Goal: Task Accomplishment & Management: Use online tool/utility

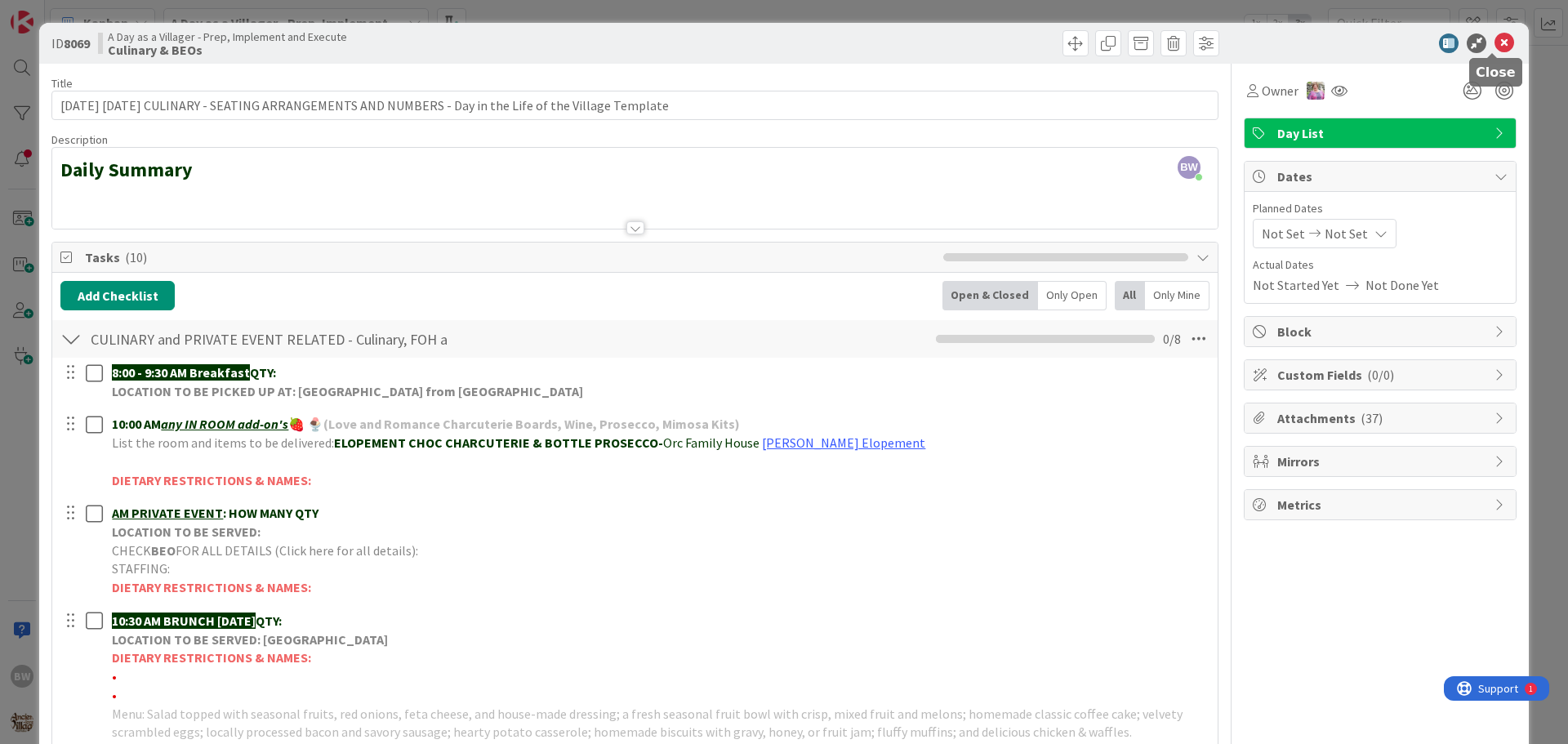
click at [1494, 44] on icon at bounding box center [1503, 43] width 20 height 20
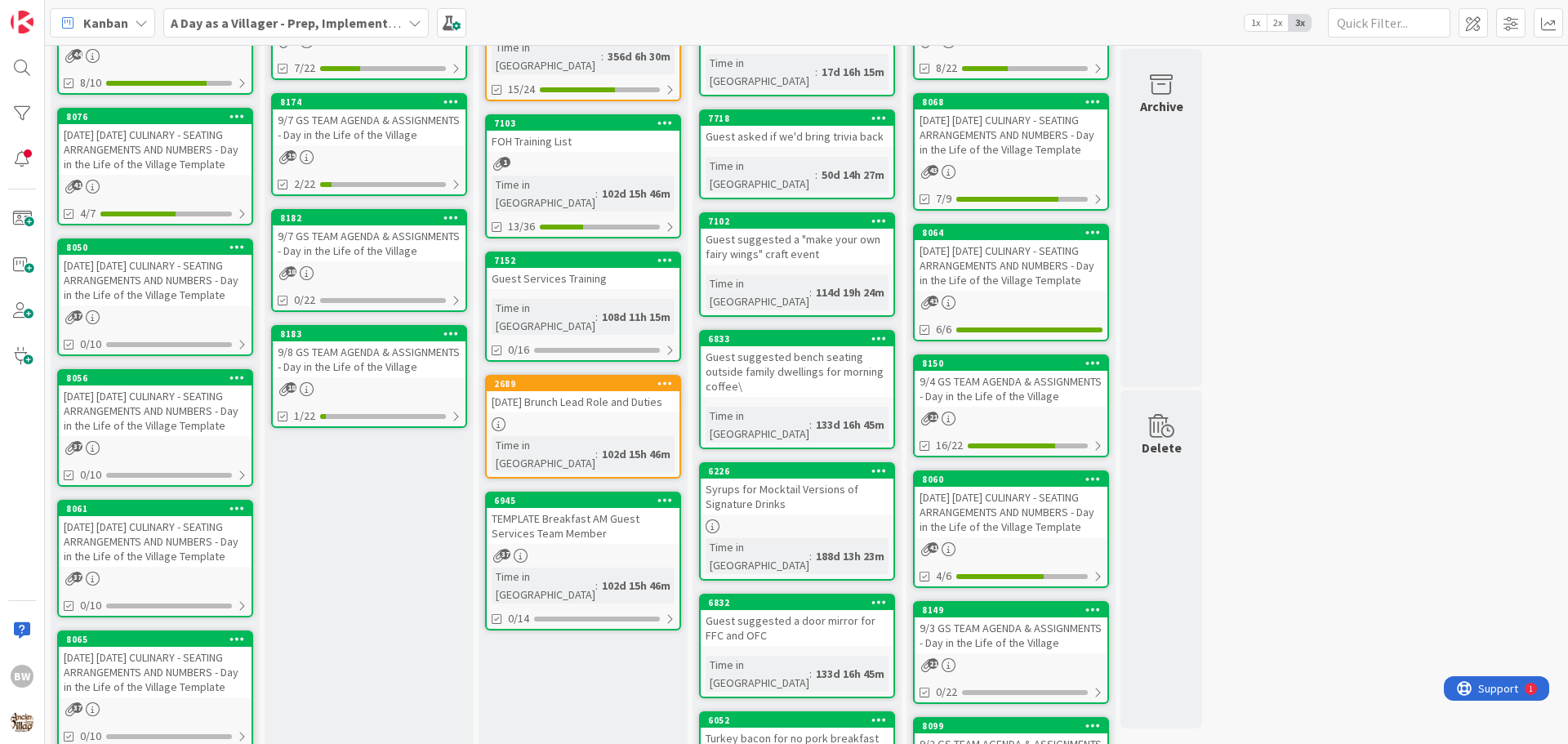
scroll to position [161, 0]
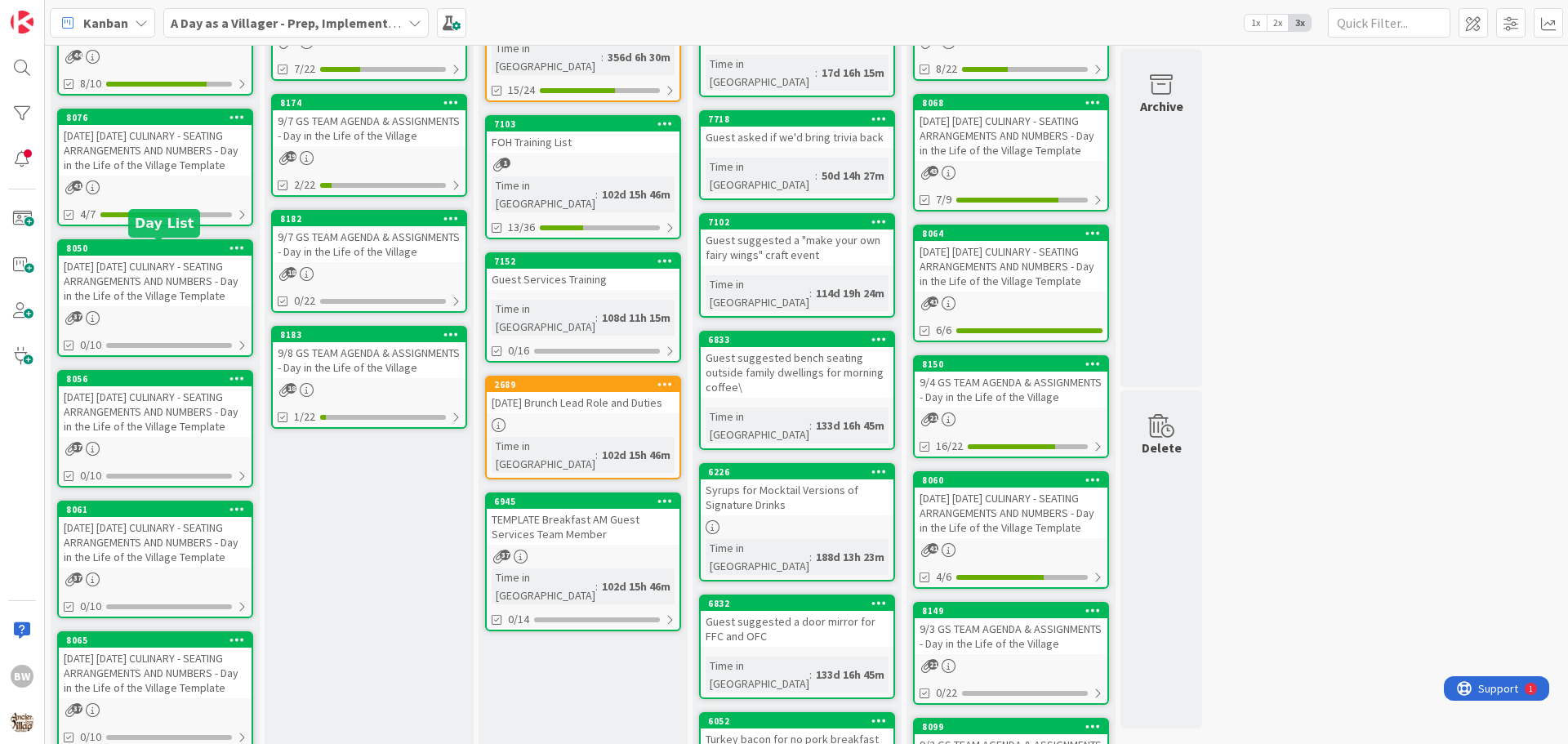
click at [167, 252] on div "8050" at bounding box center [159, 247] width 185 height 11
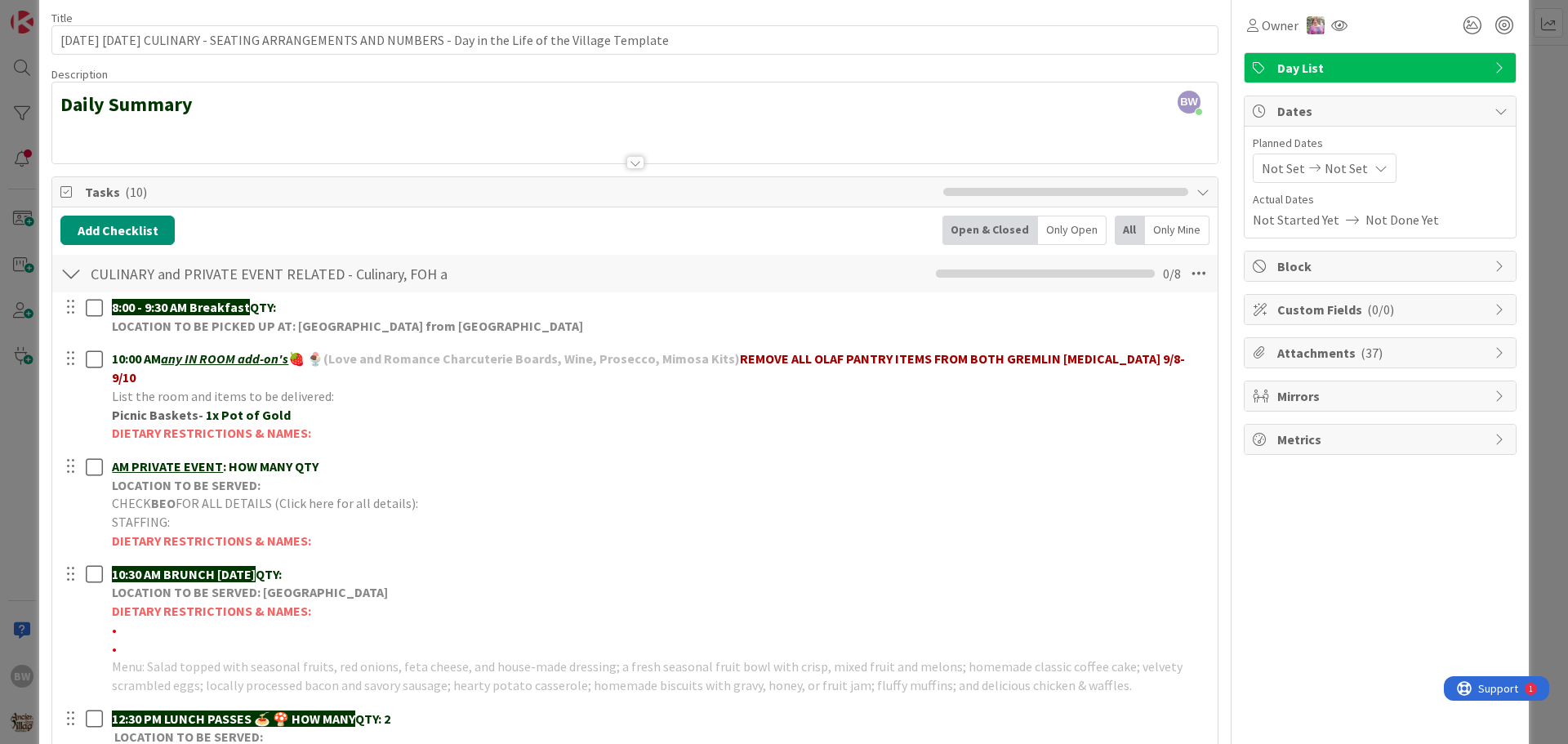
scroll to position [163, 0]
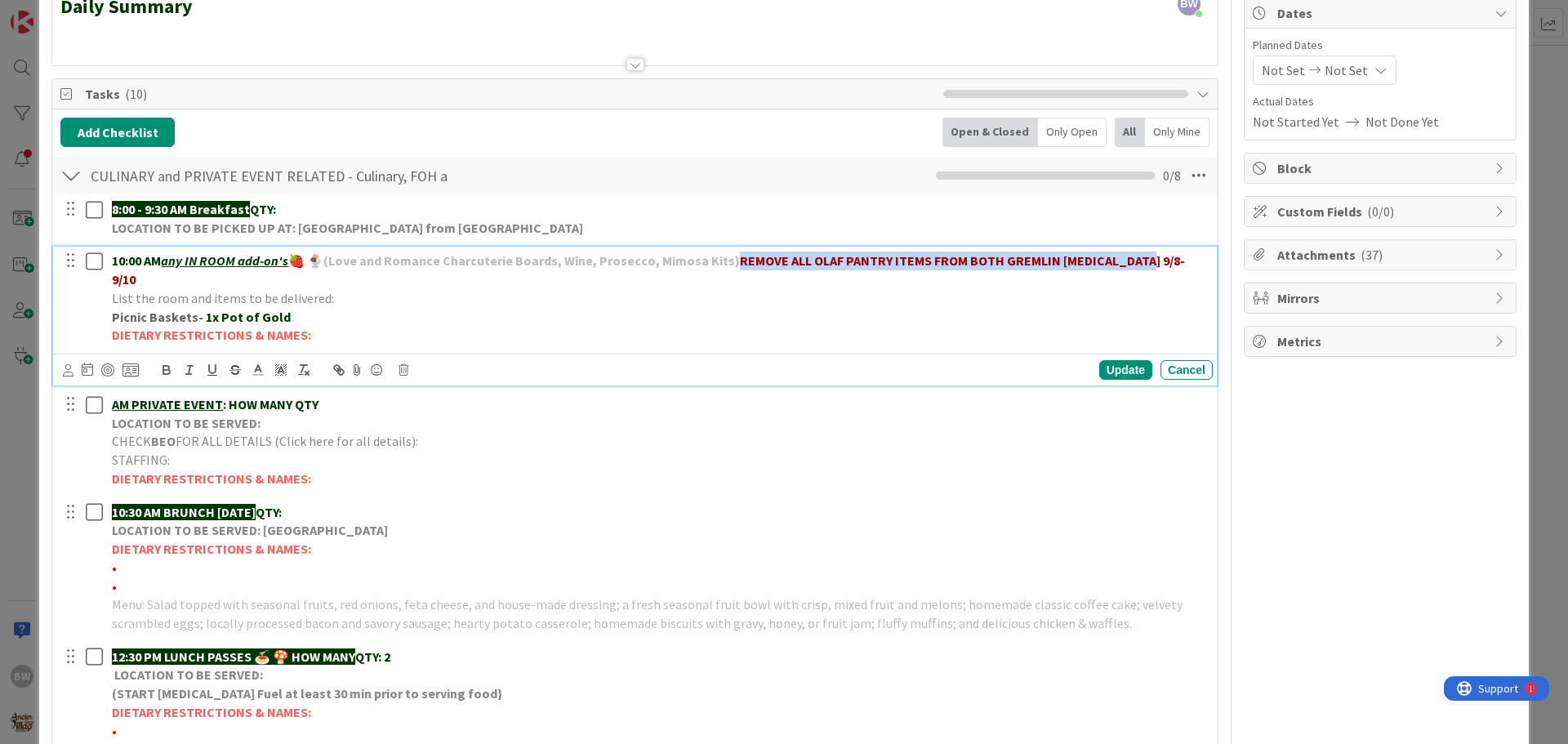
drag, startPoint x: 738, startPoint y: 257, endPoint x: 1169, endPoint y: 258, distance: 431.0
click at [1169, 258] on p "10:00 AM any IN ROOM add-on's 🍓 🍨 (Love and Romance Charcuterie Boards, Wine, P…" at bounding box center [659, 270] width 1095 height 37
copy strong "REMOVE ALL OLAF PANTRY ITEMS FROM BOTH GREMLIN [MEDICAL_DATA] 9/8-9/10"
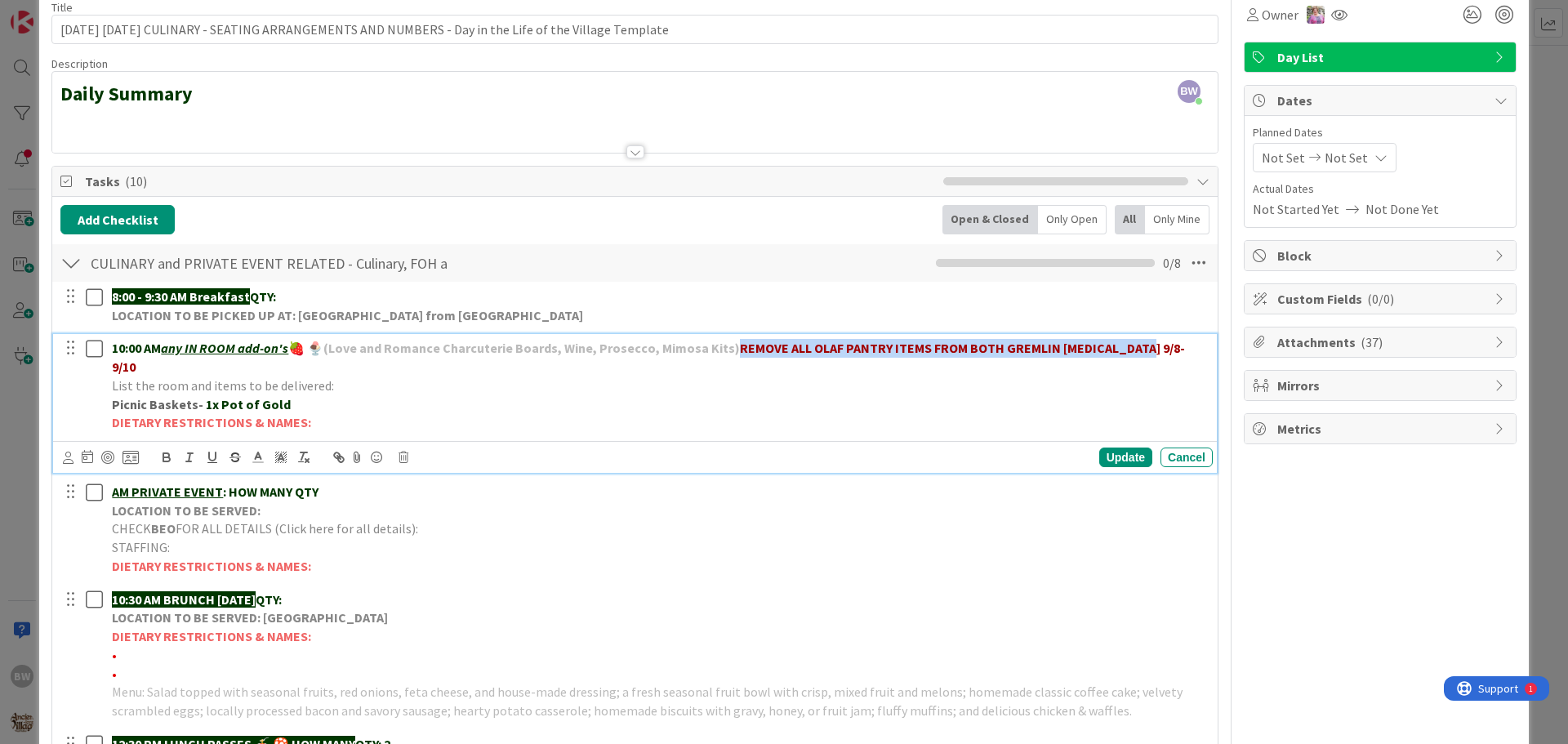
scroll to position [0, 0]
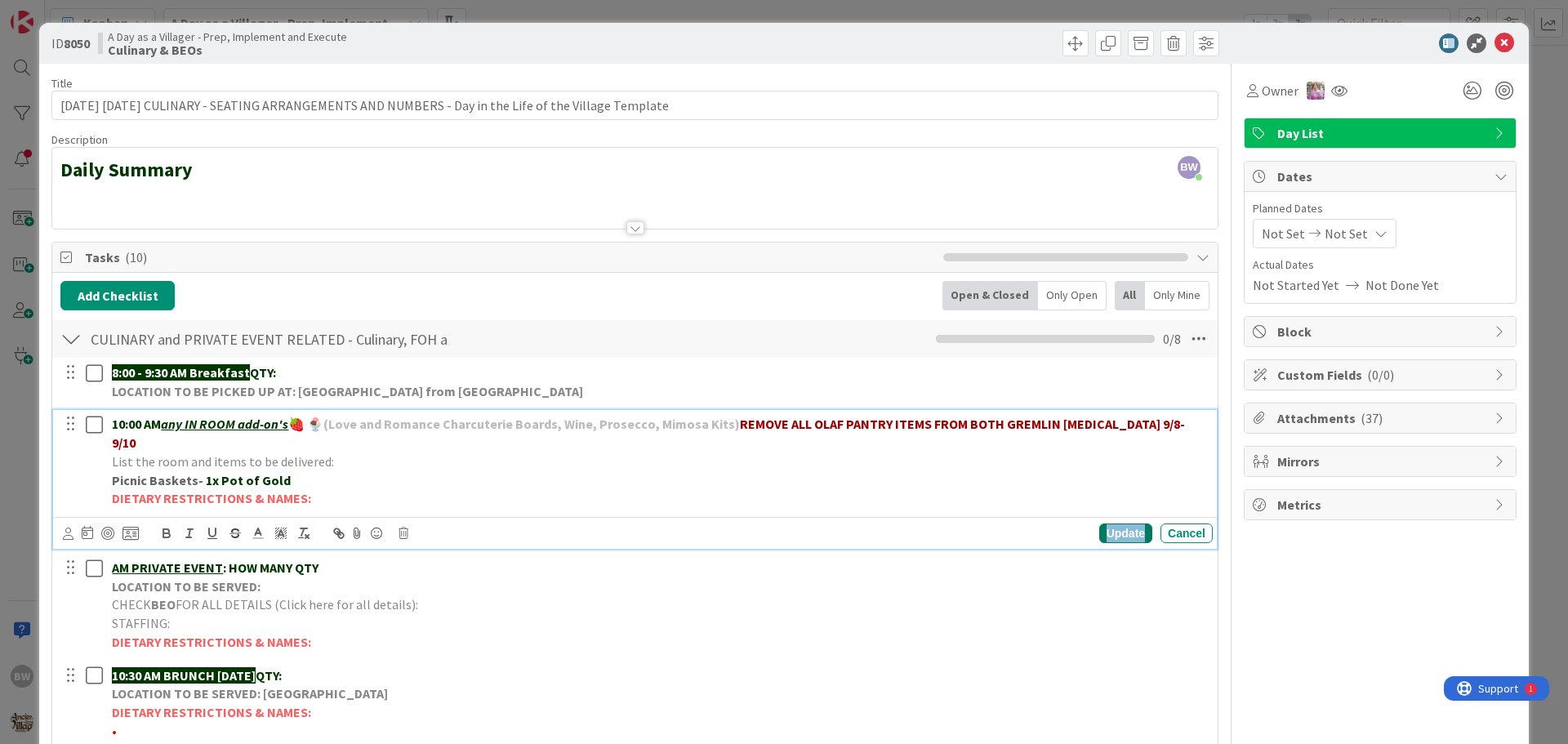
click at [1116, 524] on div "Update" at bounding box center [1125, 533] width 53 height 20
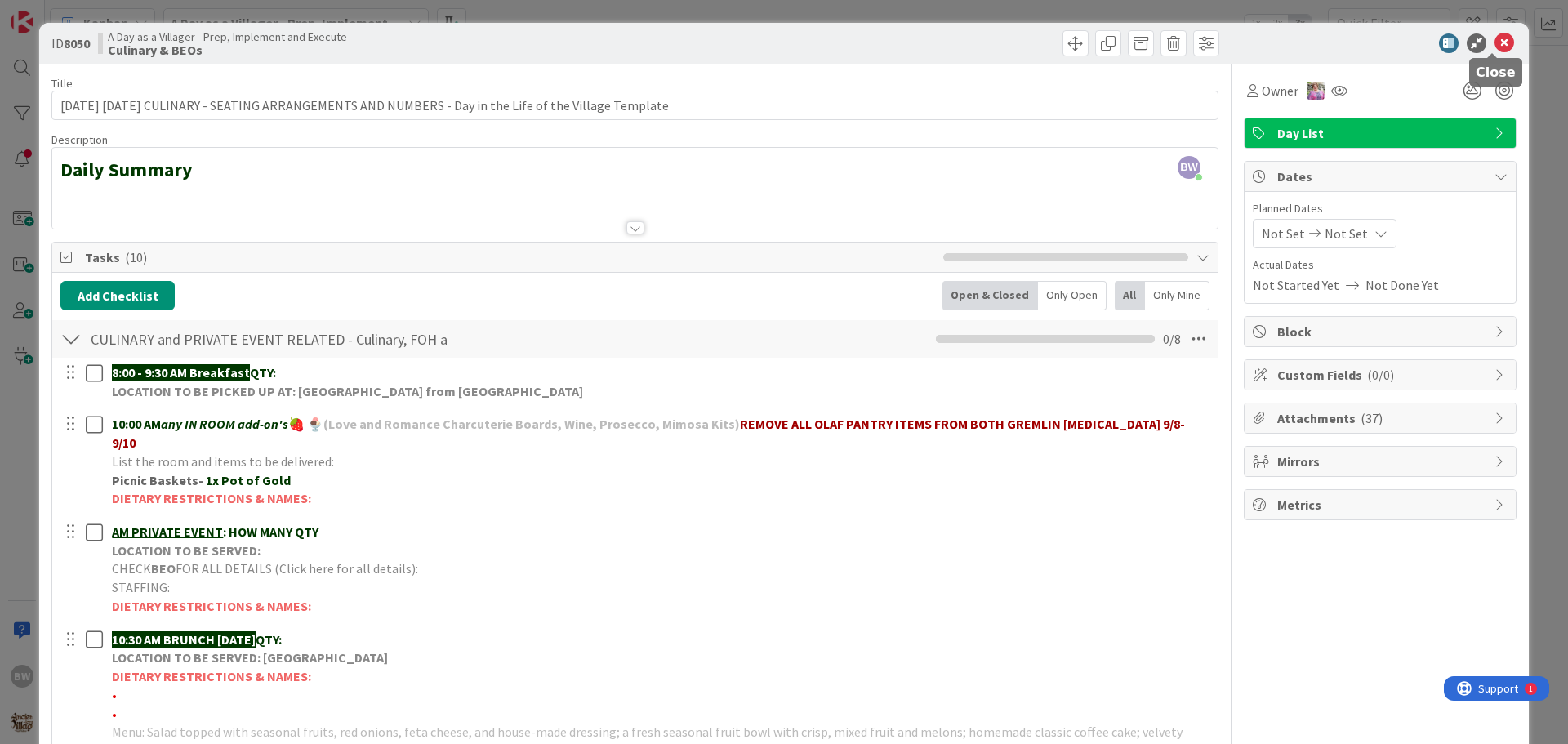
click at [1494, 37] on icon at bounding box center [1503, 43] width 20 height 20
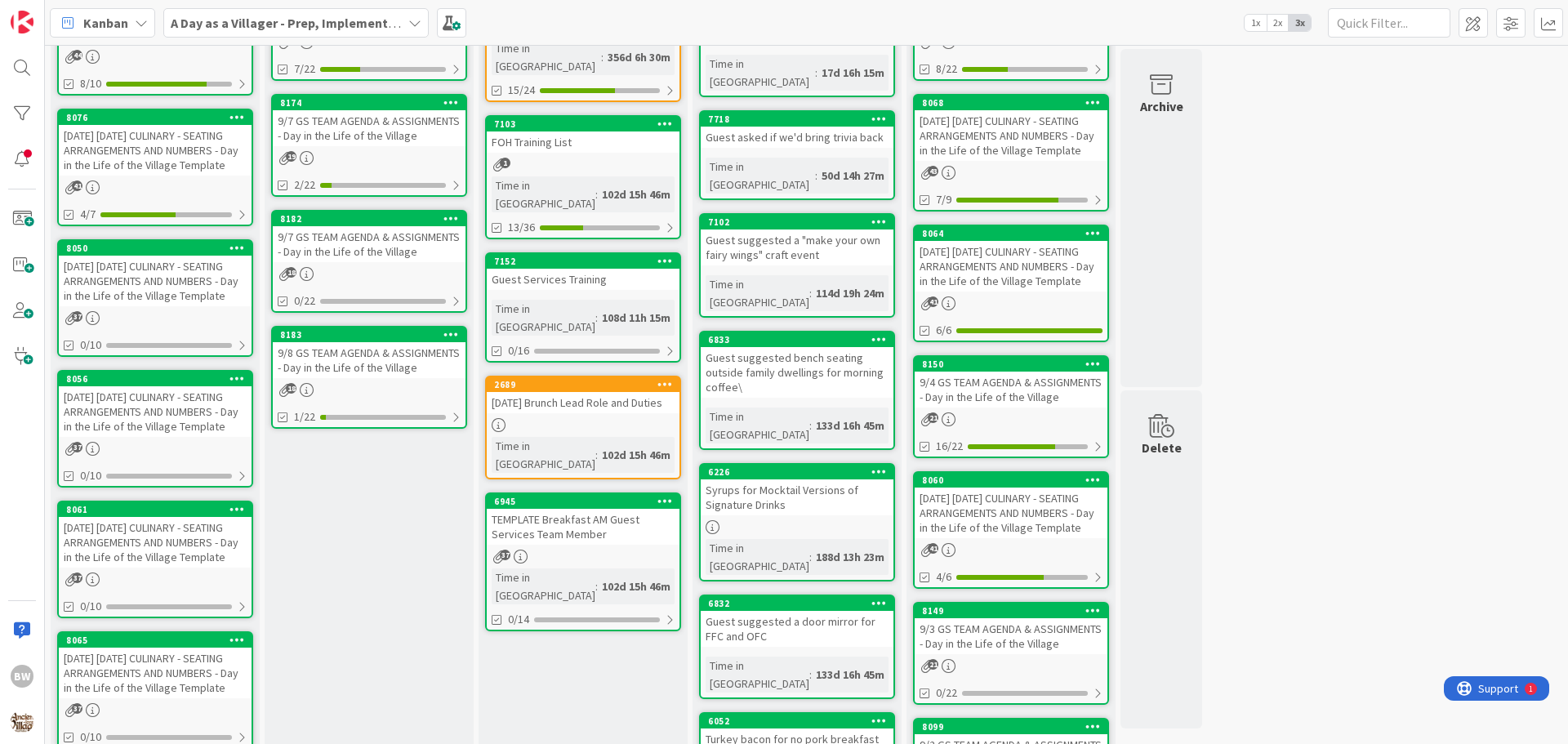
click at [364, 343] on div "9/8 GS TEAM AGENDA & ASSIGNMENTS - Day in the Life of the Village" at bounding box center [369, 361] width 193 height 36
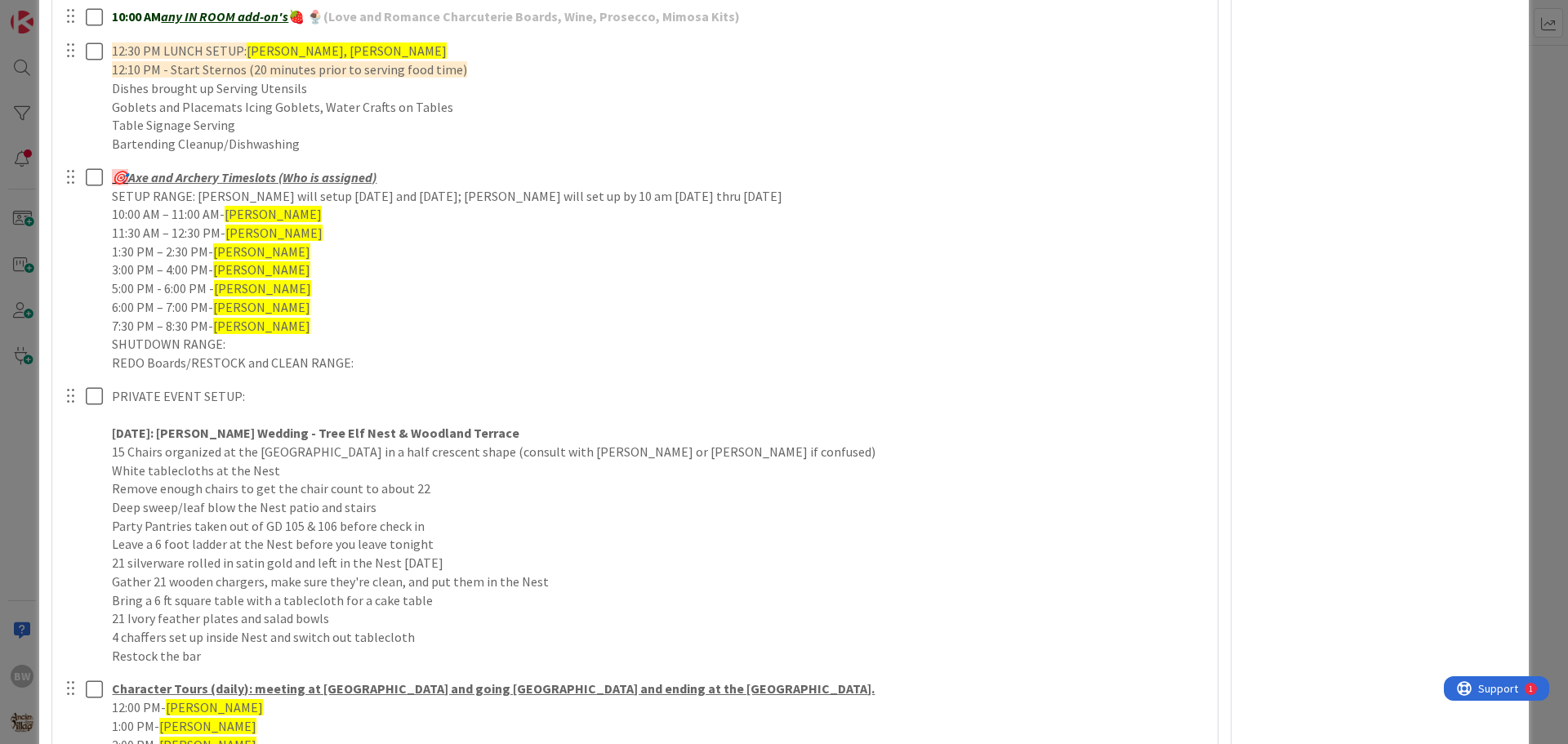
scroll to position [654, 0]
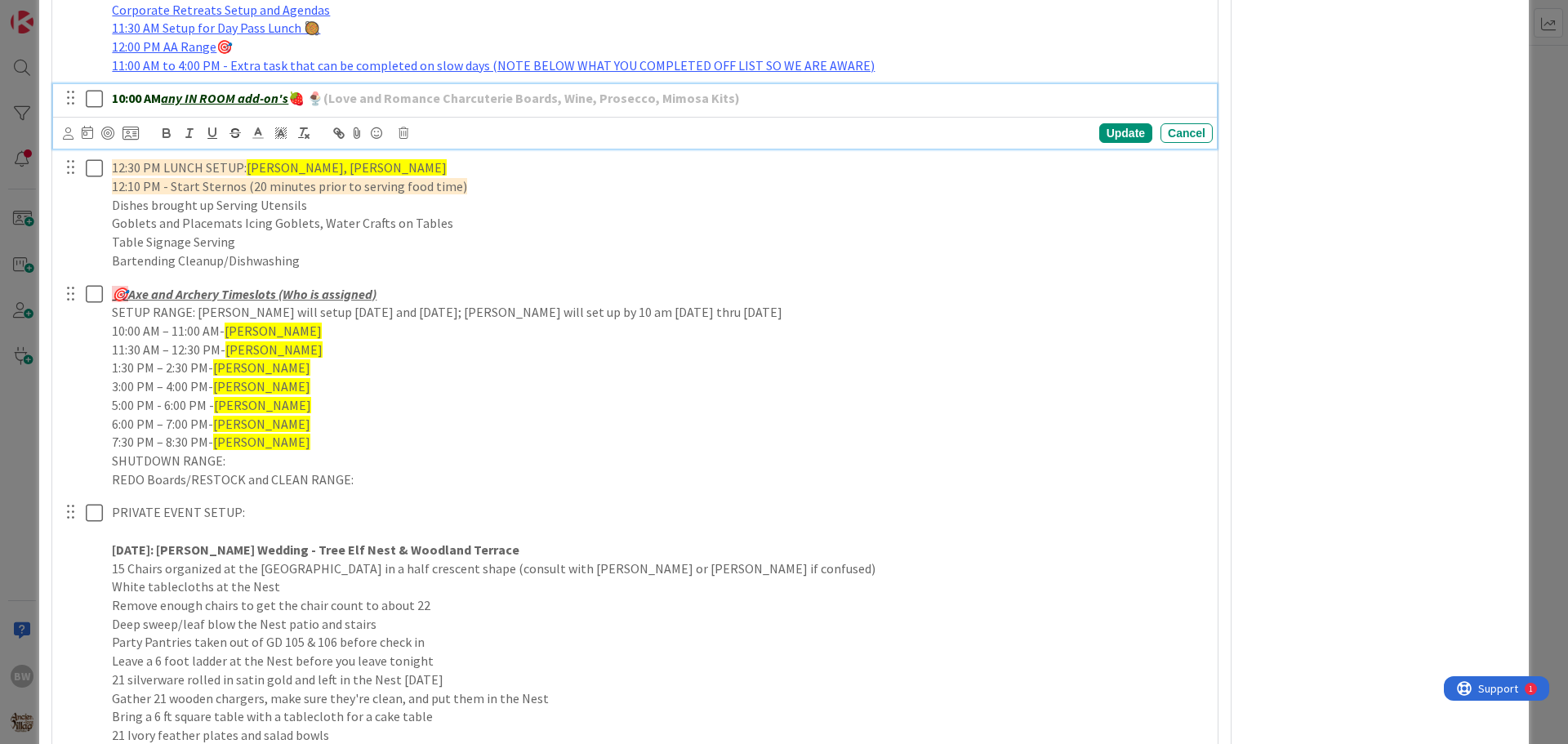
click at [749, 97] on p "10:00 AM any IN ROOM add-on's 🍓 🍨 (Love and Romance Charcuterie Boards, Wine, P…" at bounding box center [659, 99] width 1095 height 19
drag, startPoint x: 745, startPoint y: 94, endPoint x: 738, endPoint y: 96, distance: 7.3
click at [738, 96] on p "10:00 AM any IN ROOM add-on's 🍓 🍨 (Love and Romance Charcuterie Boards, Wine, P…" at bounding box center [659, 99] width 1095 height 19
click at [744, 104] on p "10:00 AM any IN ROOM add-on's 🍓 🍨 (Love and Romance Charcuterie Boards, Wine, P…" at bounding box center [659, 99] width 1095 height 19
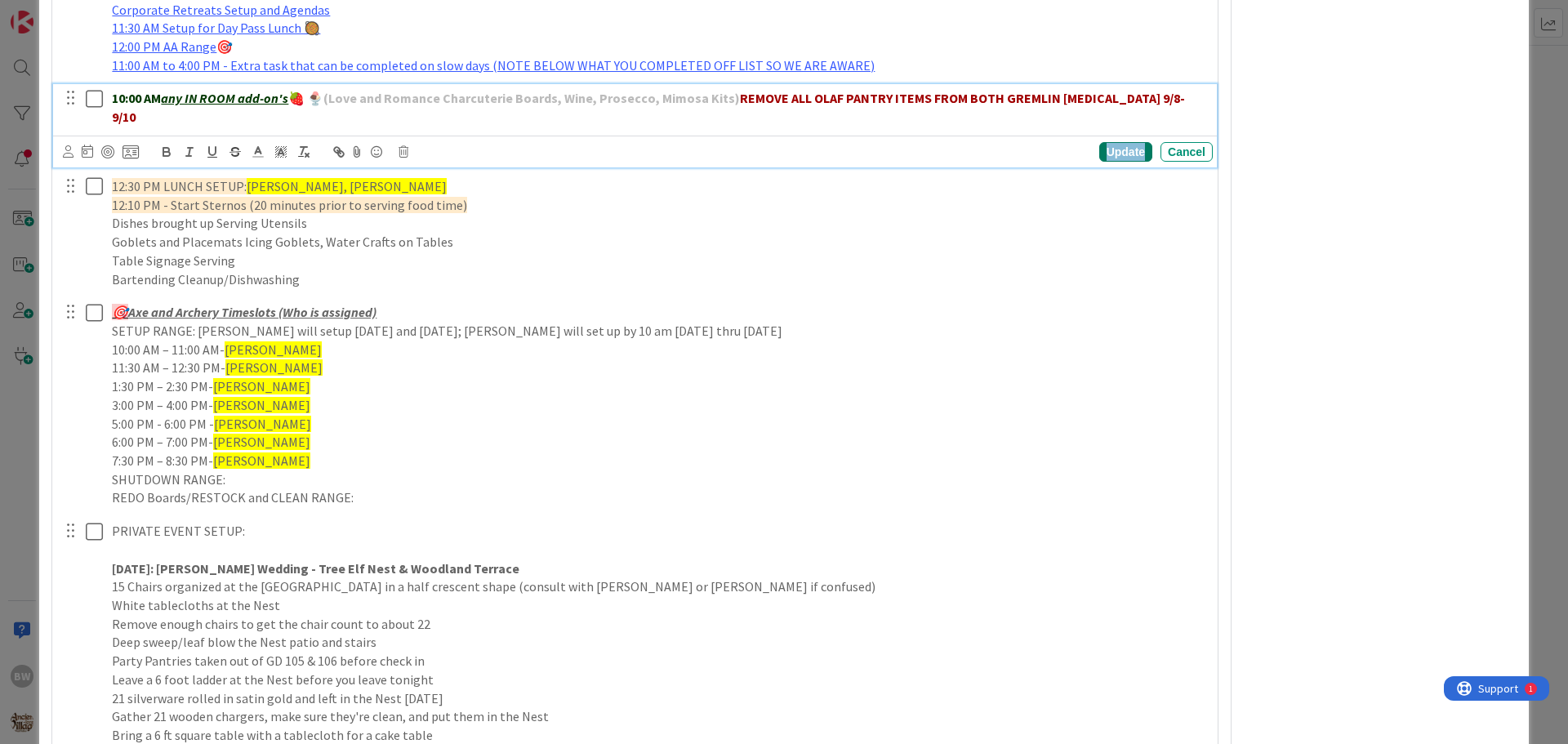
click at [1101, 142] on div "Update" at bounding box center [1125, 151] width 53 height 20
click at [1090, 95] on strong "REMOVE ALL OLAF PANTRY ITEMS FROM BOTH GREMLIN [MEDICAL_DATA] 9/8-9/10" at bounding box center [648, 107] width 1073 height 35
click at [1115, 153] on div "Update" at bounding box center [1125, 151] width 53 height 20
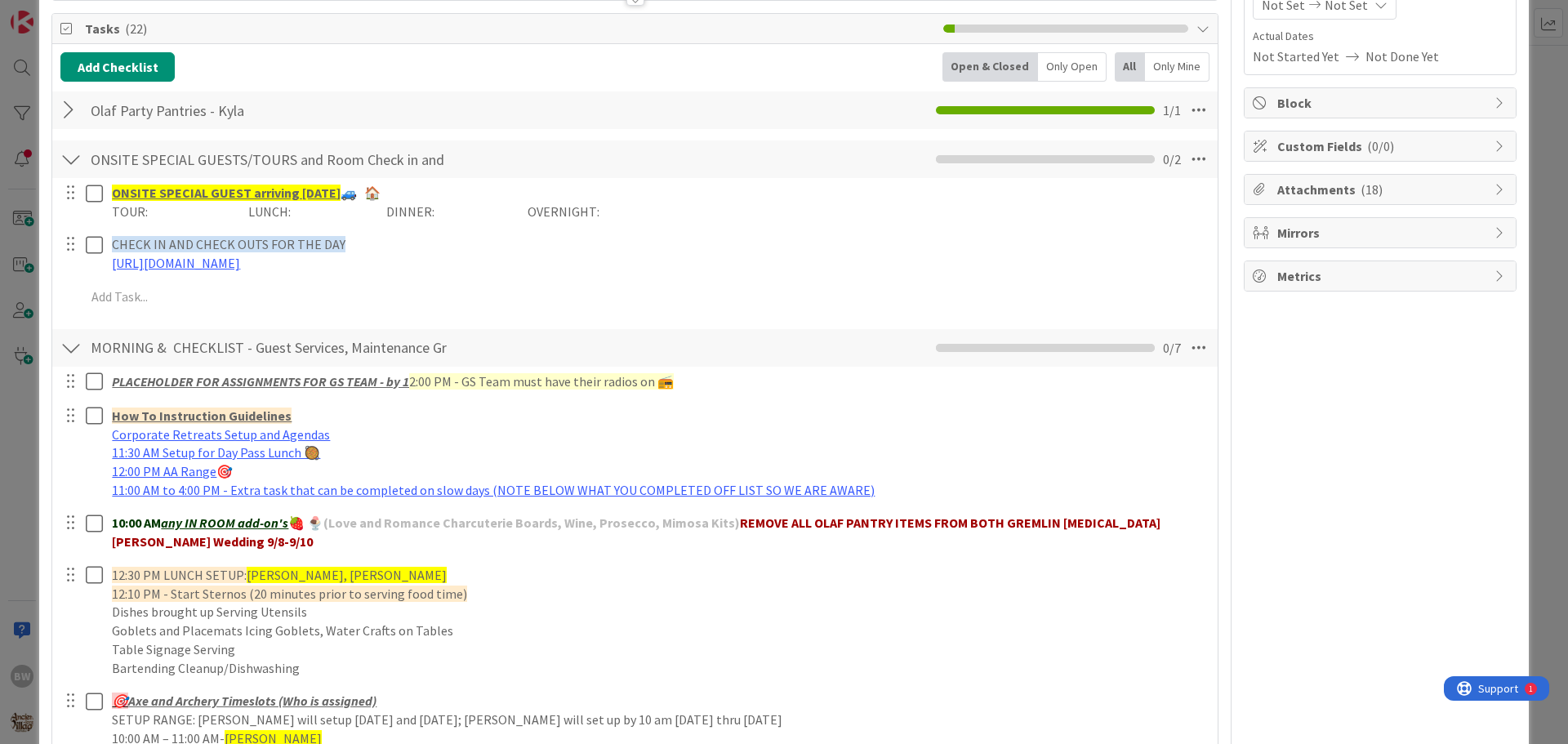
scroll to position [163, 0]
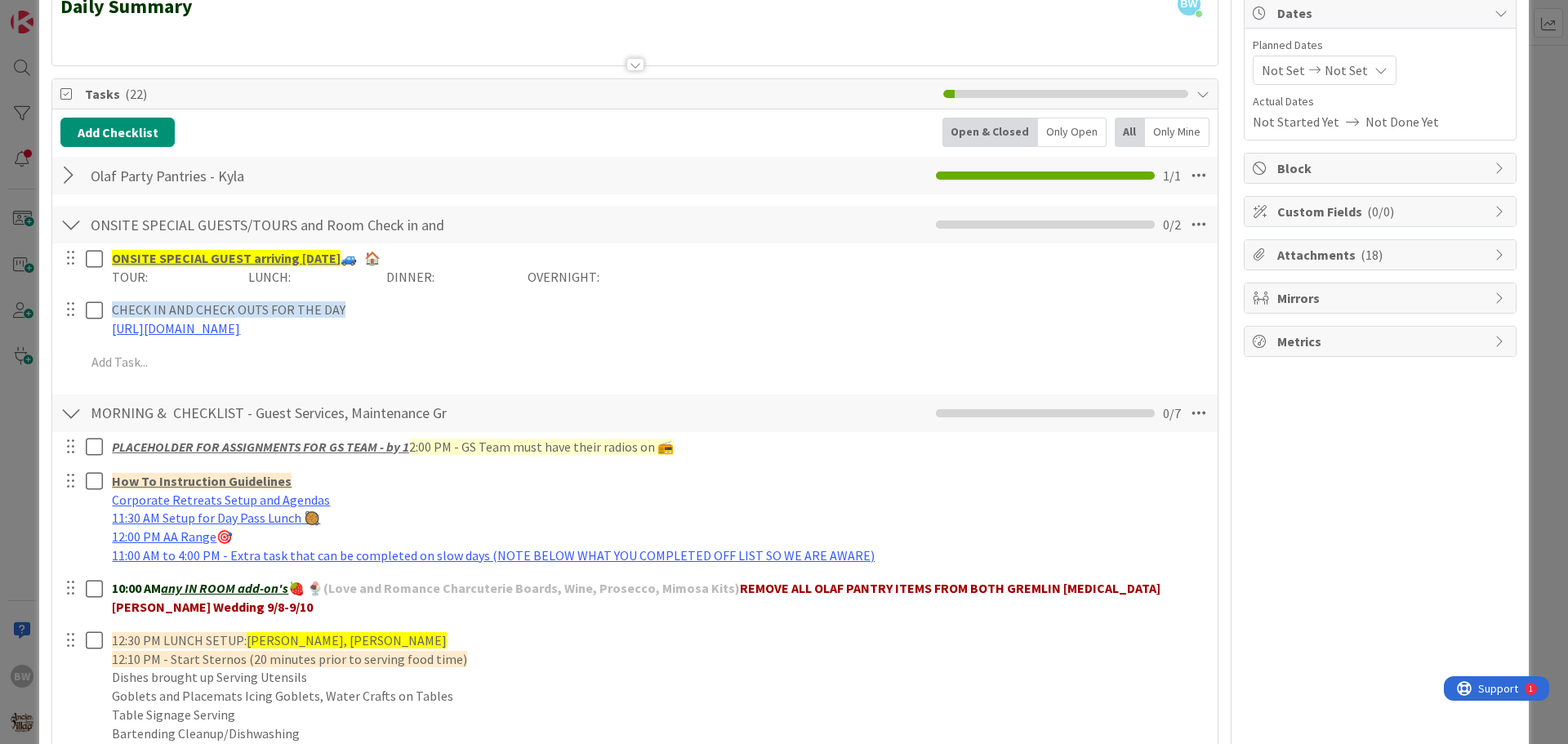
click at [66, 168] on div at bounding box center [71, 175] width 21 height 30
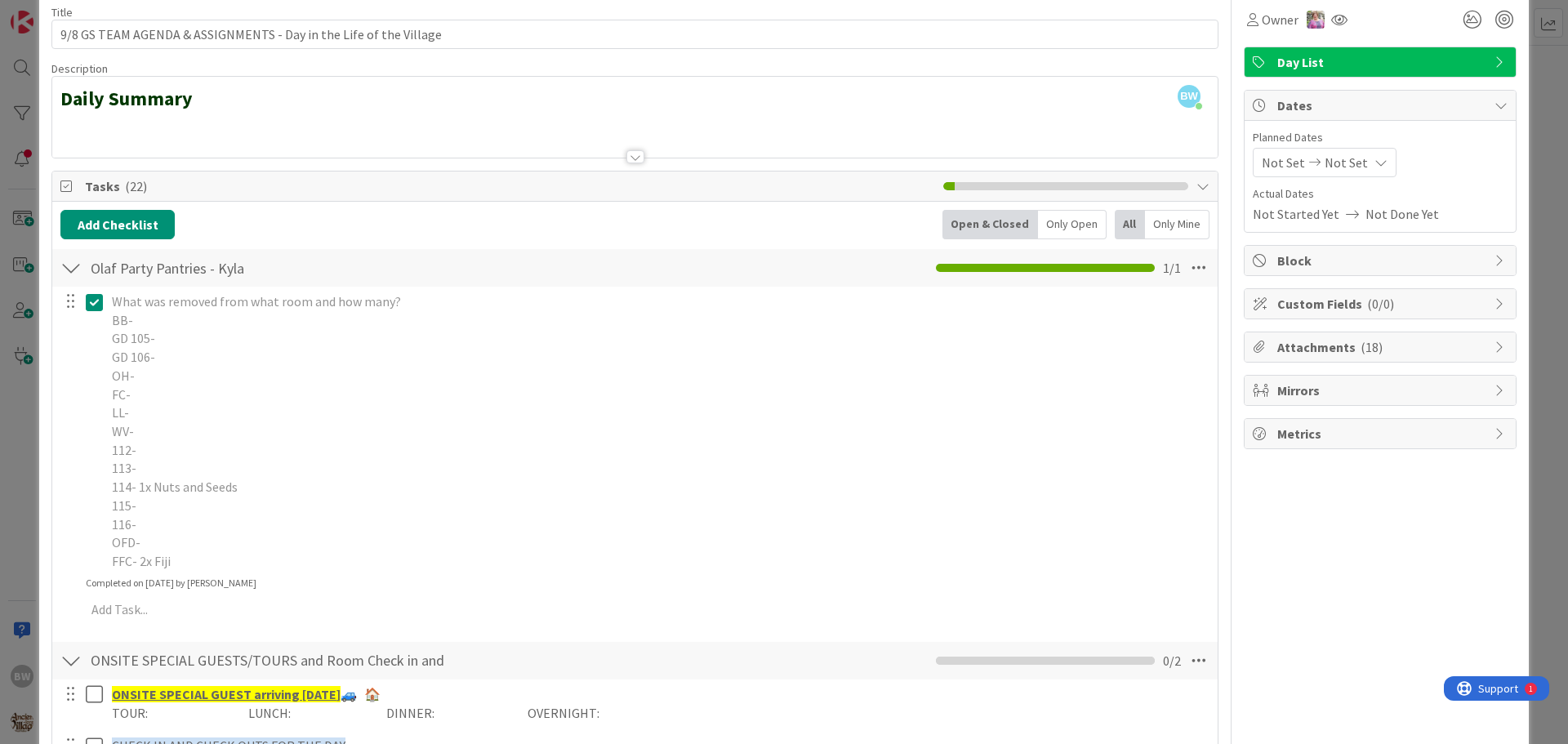
scroll to position [0, 0]
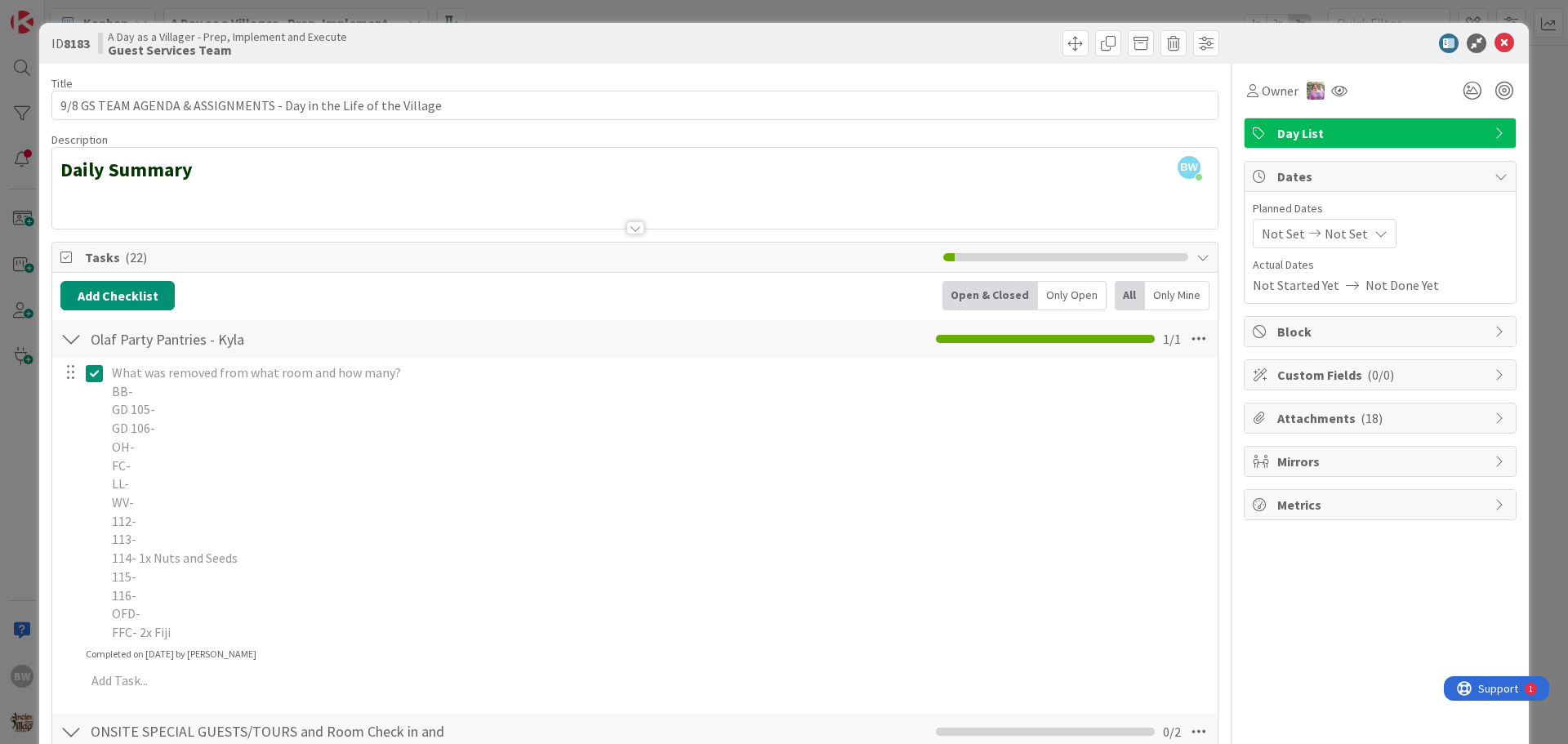
click at [97, 371] on icon at bounding box center [94, 373] width 17 height 20
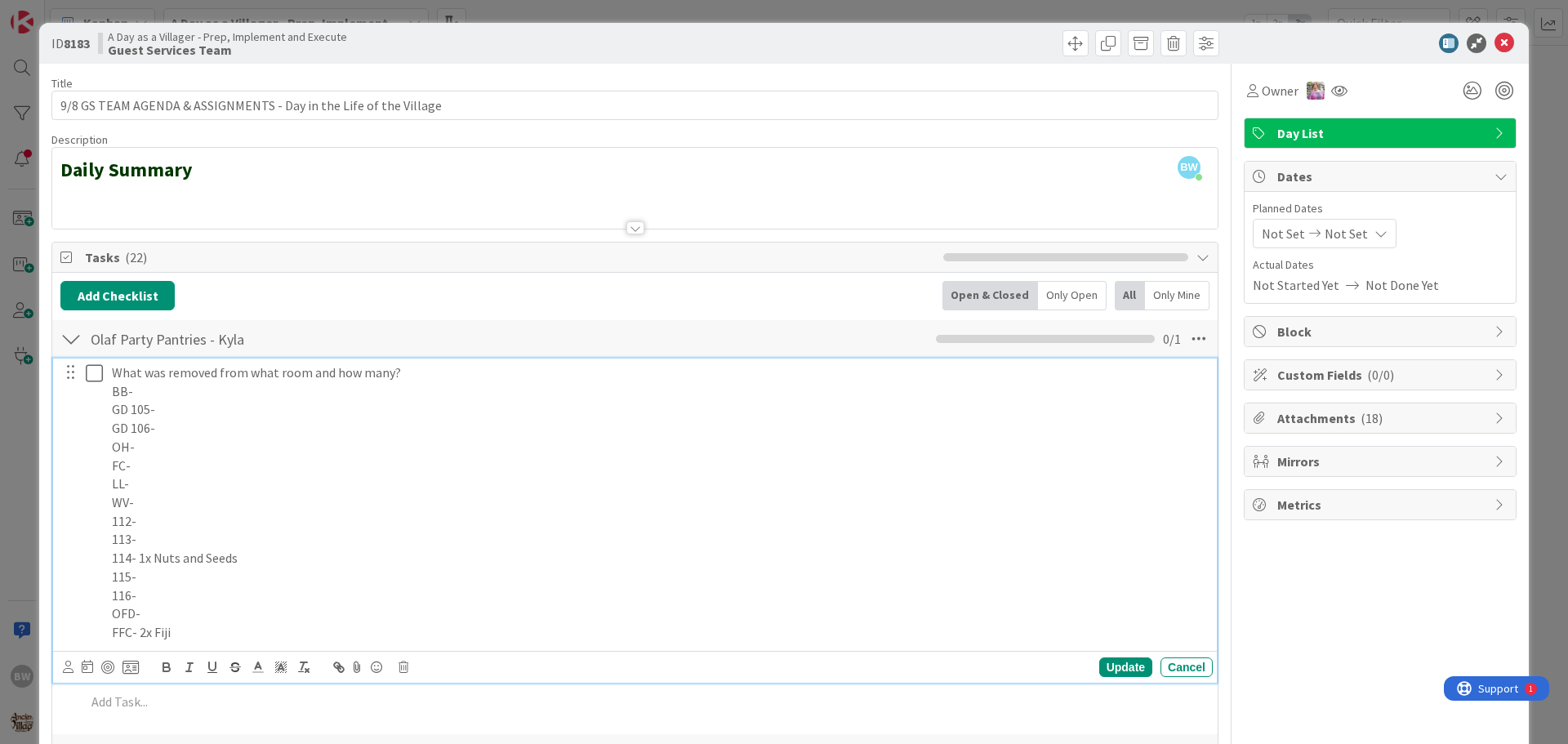
click at [410, 379] on p "What was removed from what room and how many?" at bounding box center [659, 373] width 1095 height 19
drag, startPoint x: 174, startPoint y: 631, endPoint x: 139, endPoint y: 629, distance: 35.1
click at [139, 629] on p "FFC- 2x Fiji" at bounding box center [659, 633] width 1095 height 19
drag, startPoint x: 239, startPoint y: 562, endPoint x: 139, endPoint y: 560, distance: 100.0
click at [141, 560] on p "114- 1x Nuts and Seeds" at bounding box center [659, 559] width 1095 height 19
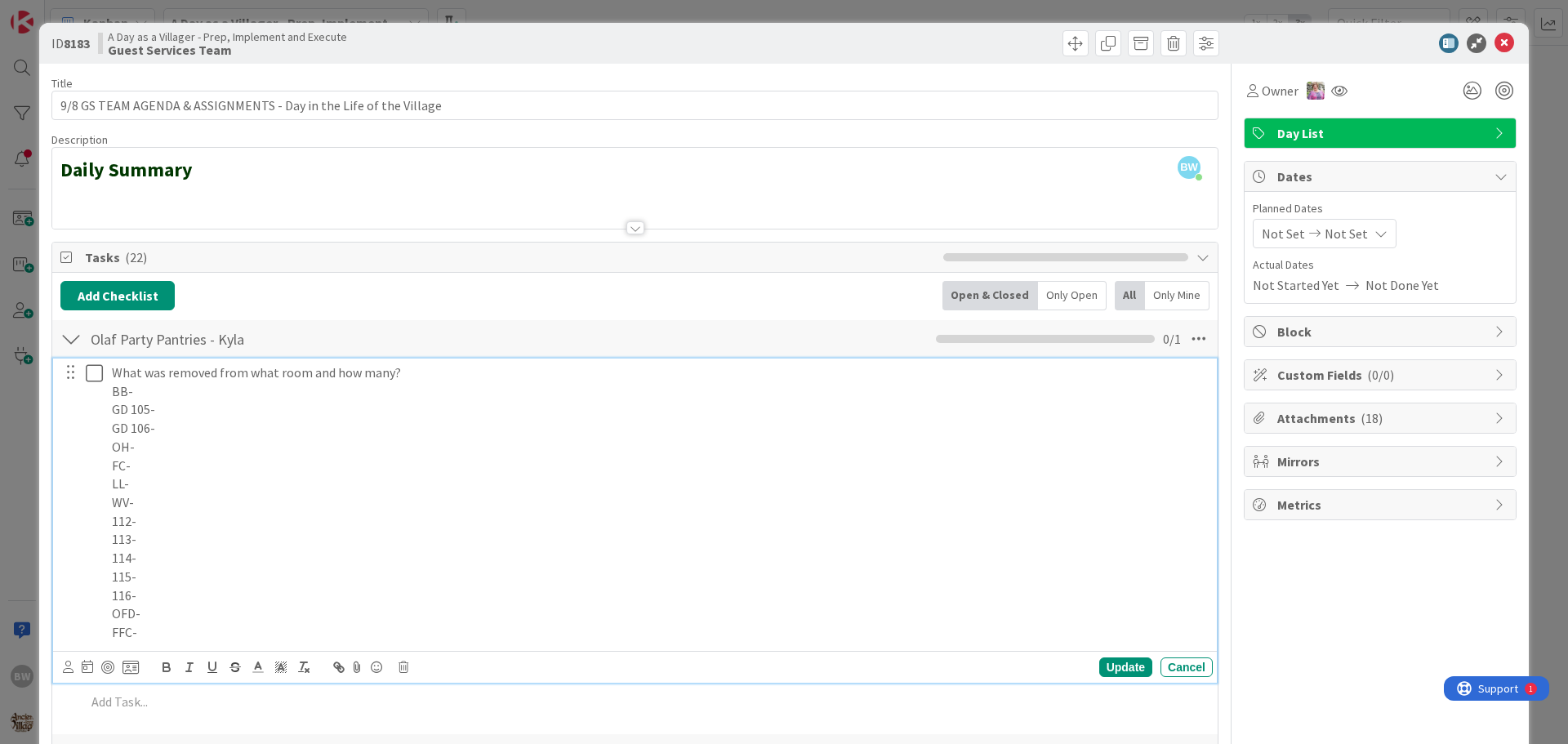
click at [421, 372] on p "What was removed from what room and how many?" at bounding box center [659, 373] width 1095 height 19
click at [750, 366] on strong "REMOVE ALL OLAF PANTRY ITEMS FROM BOTH GREMLIN [MEDICAL_DATA] 9/8-9/10" at bounding box center [636, 372] width 469 height 16
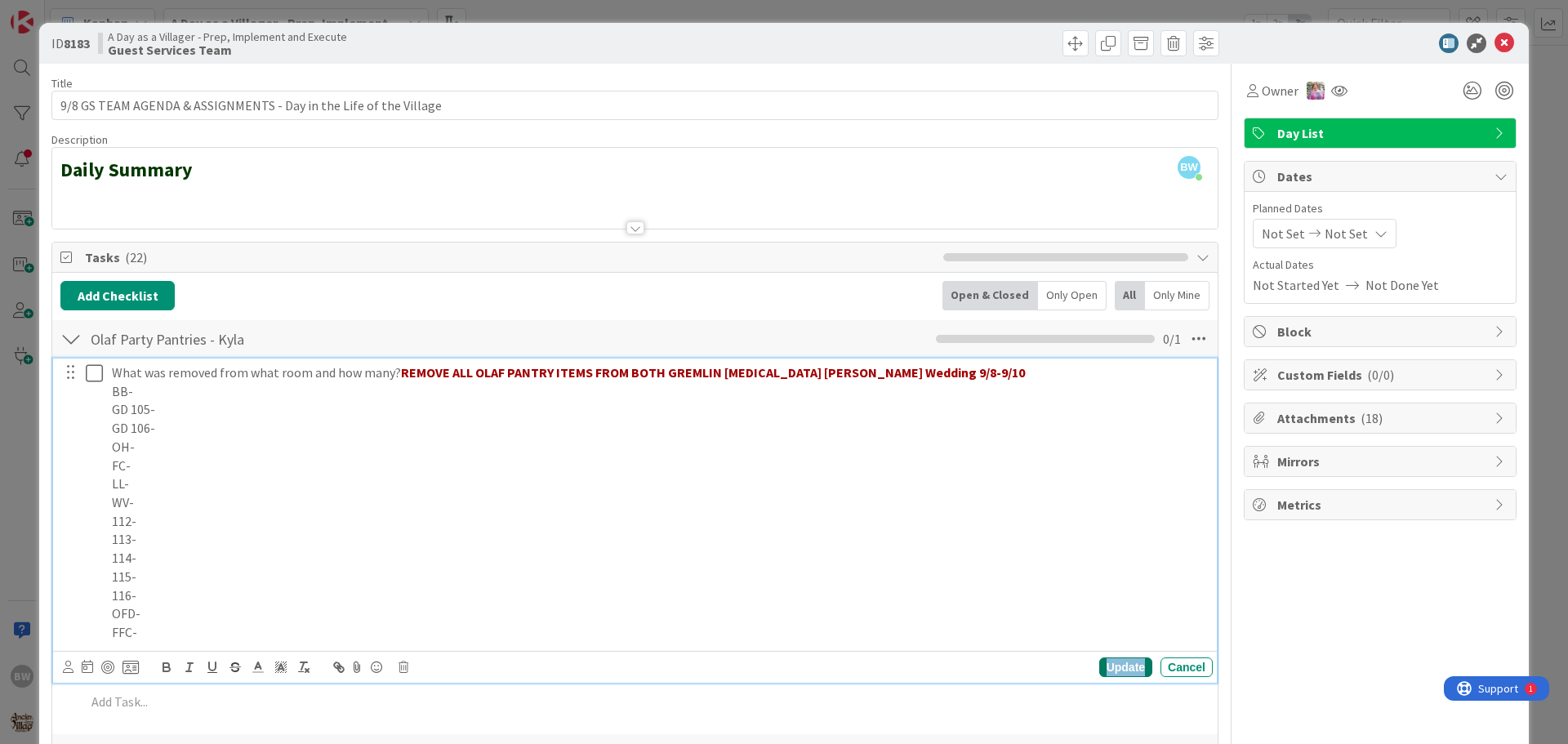
click at [1115, 667] on div "Update" at bounding box center [1125, 667] width 53 height 20
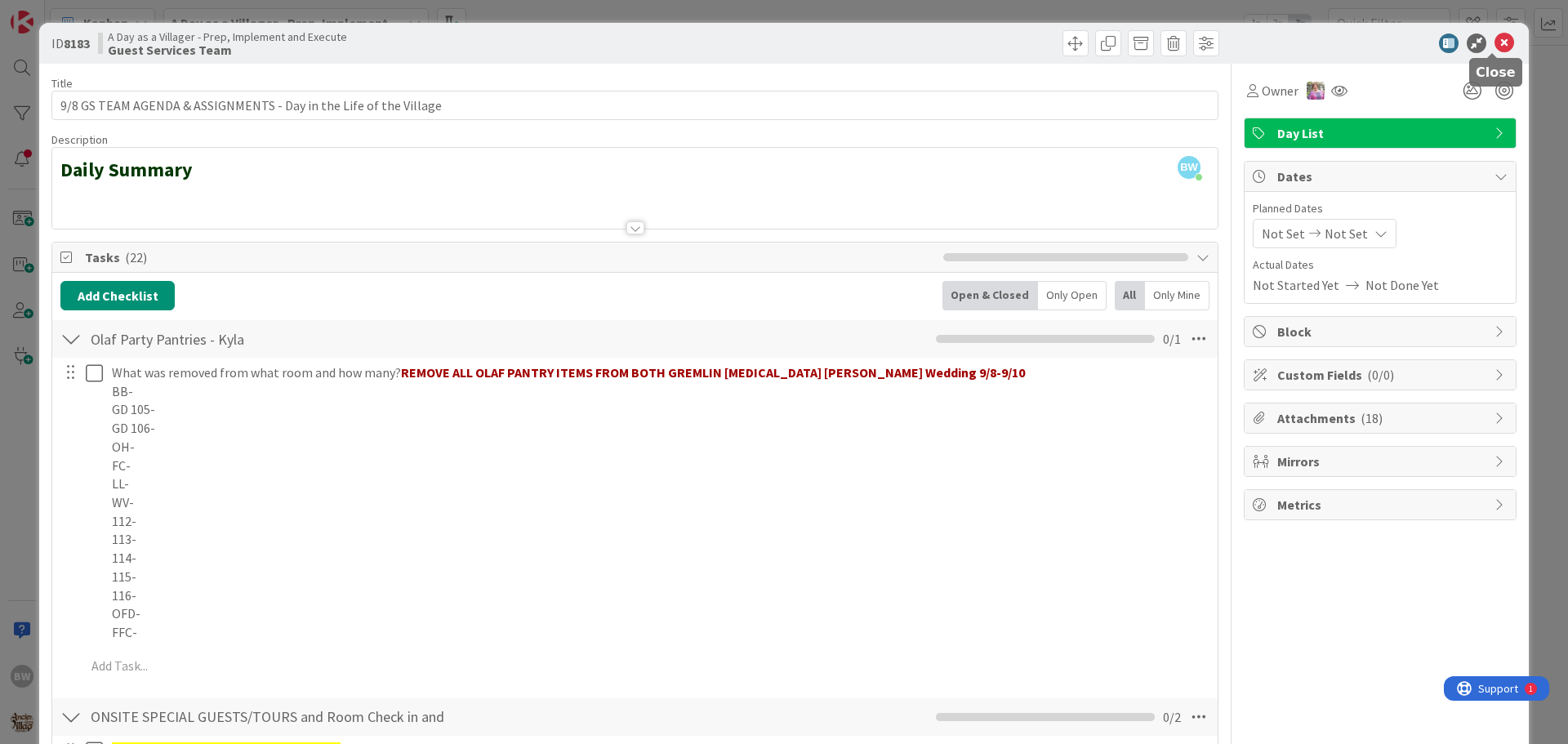
click at [1495, 40] on icon at bounding box center [1503, 43] width 20 height 20
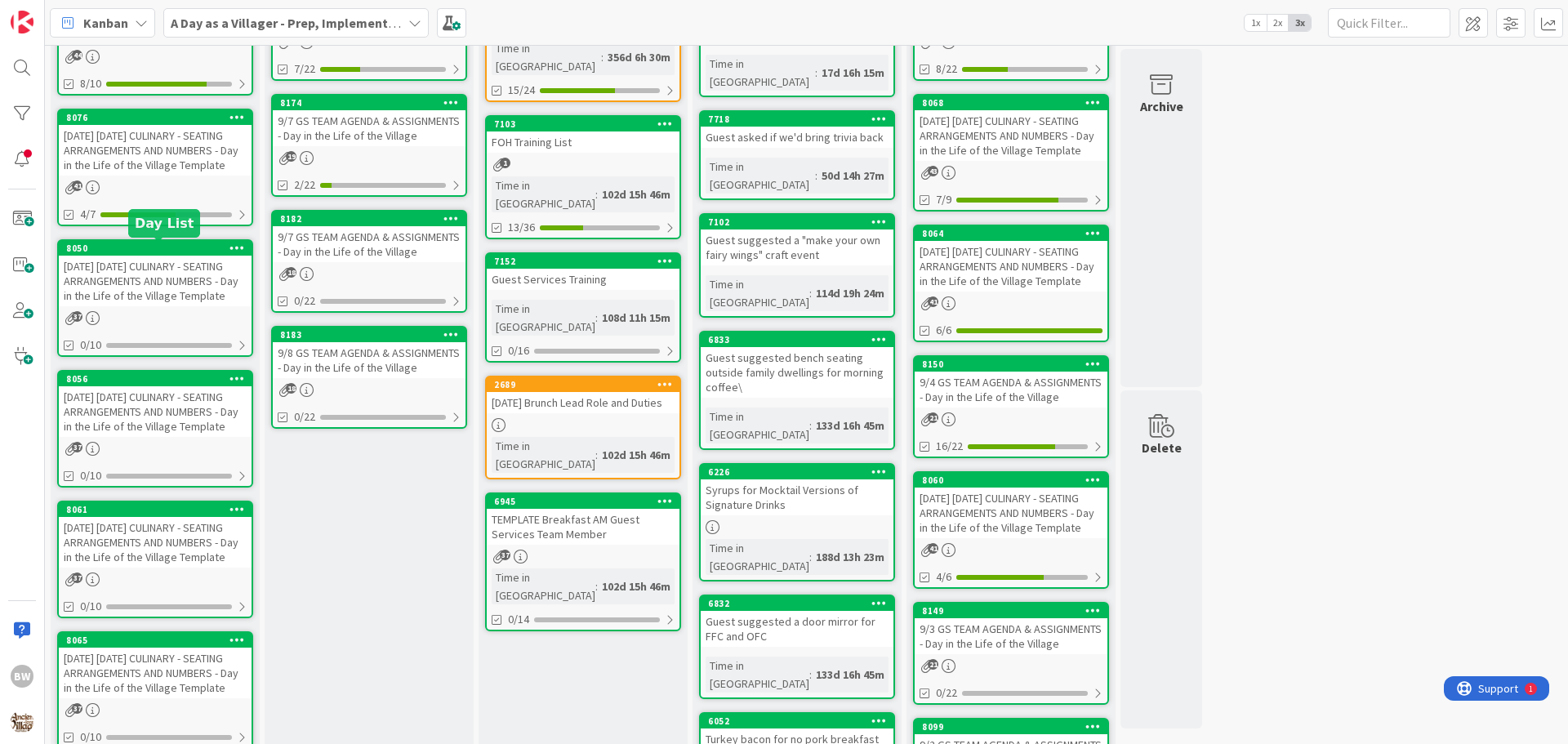
click at [166, 250] on div "8050" at bounding box center [159, 247] width 185 height 11
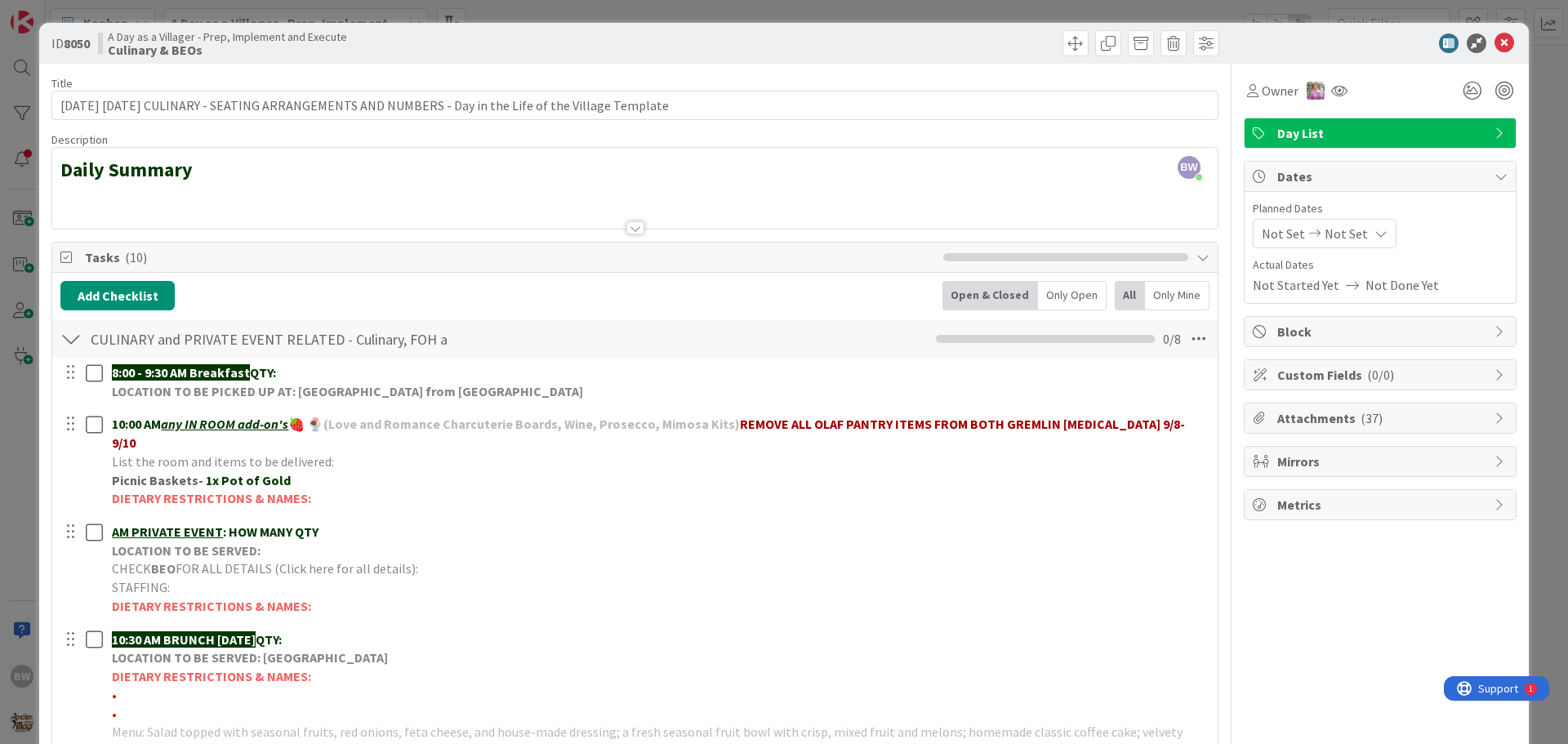
scroll to position [245, 0]
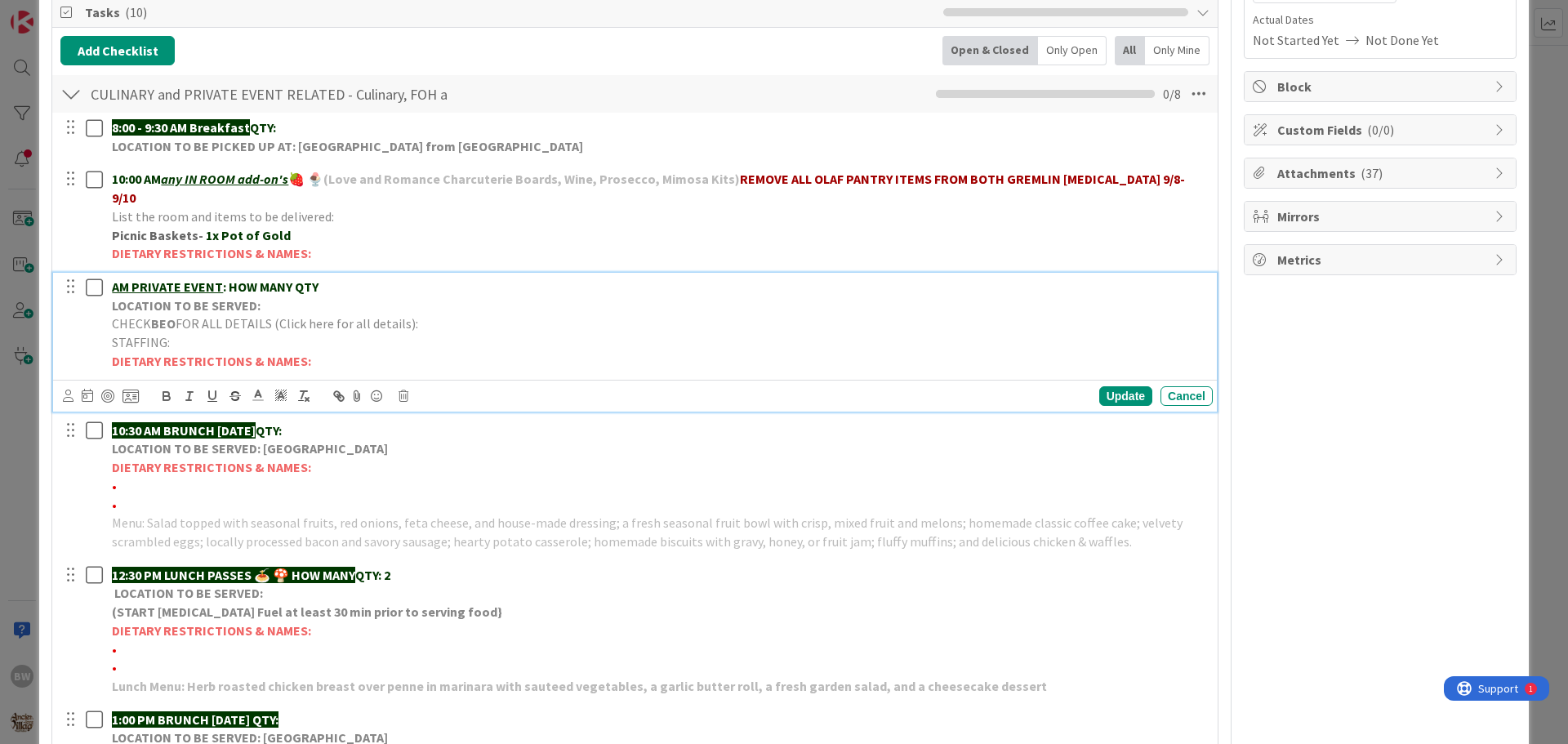
click at [243, 315] on span "FOR ALL DETAILS (Click here for all details):" at bounding box center [297, 323] width 242 height 16
click at [406, 390] on icon at bounding box center [404, 395] width 10 height 11
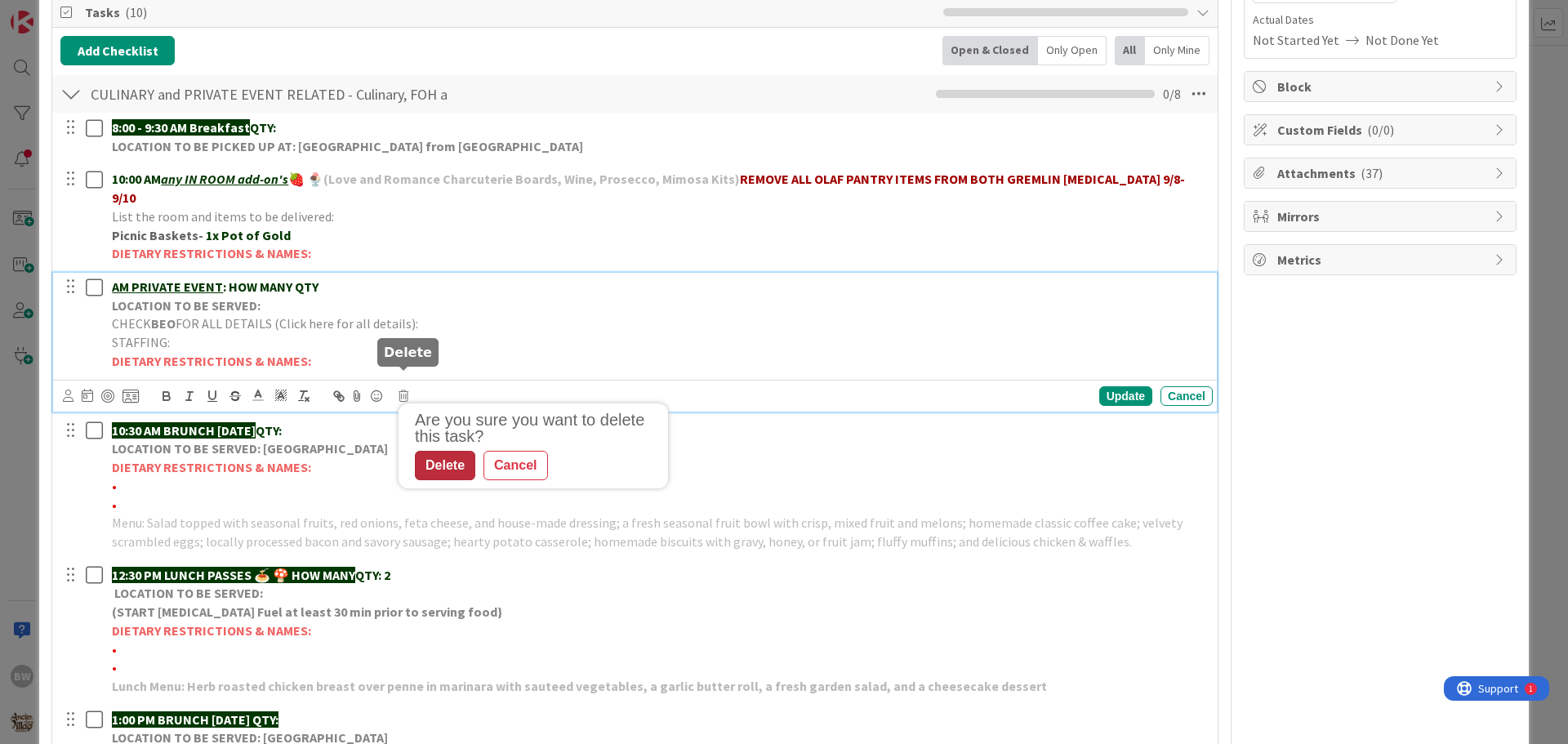
click at [438, 451] on div "Delete" at bounding box center [444, 465] width 60 height 30
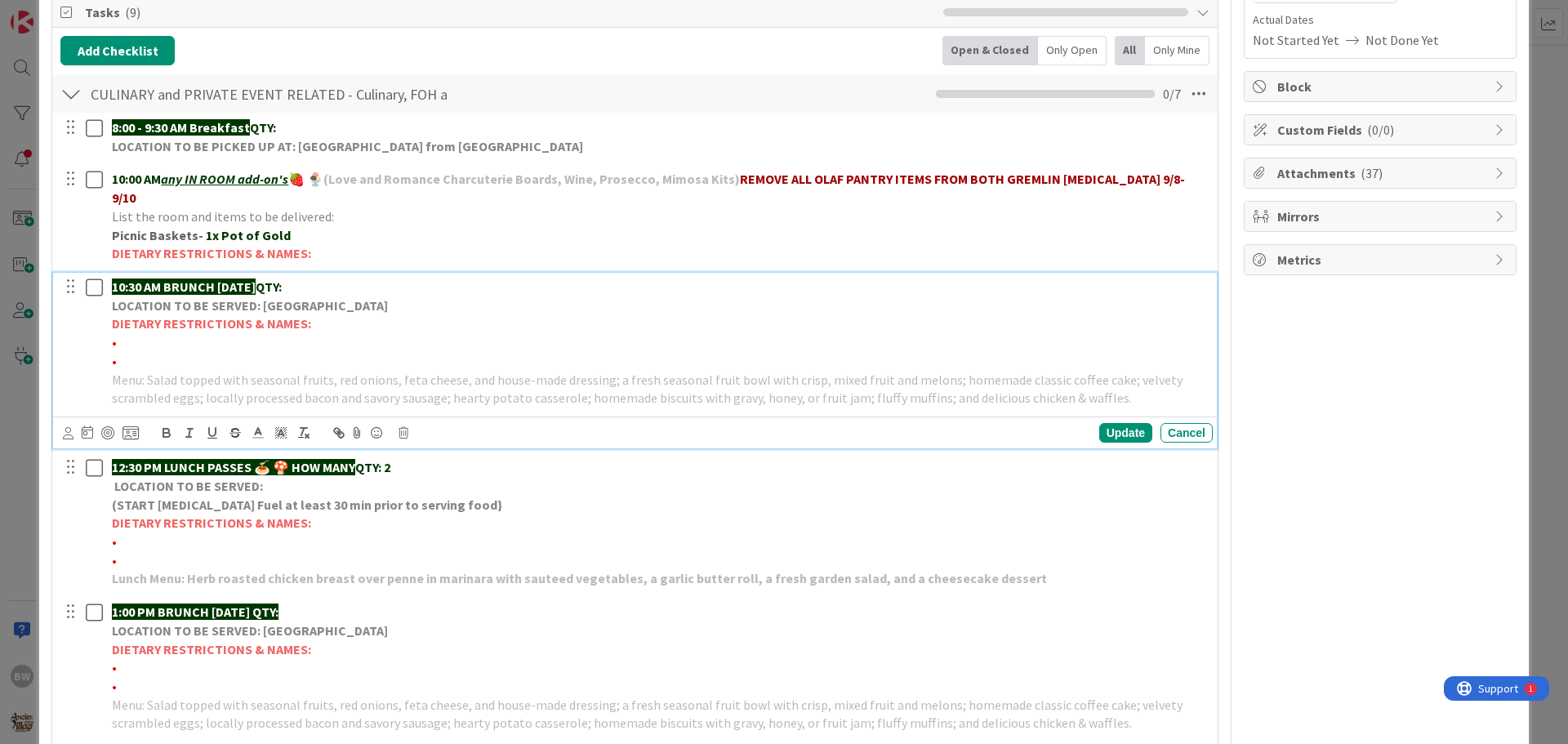
click at [215, 315] on strong "DIETARY RESTRICTIONS & NAMES:" at bounding box center [212, 323] width 199 height 16
click at [405, 428] on icon at bounding box center [404, 433] width 10 height 11
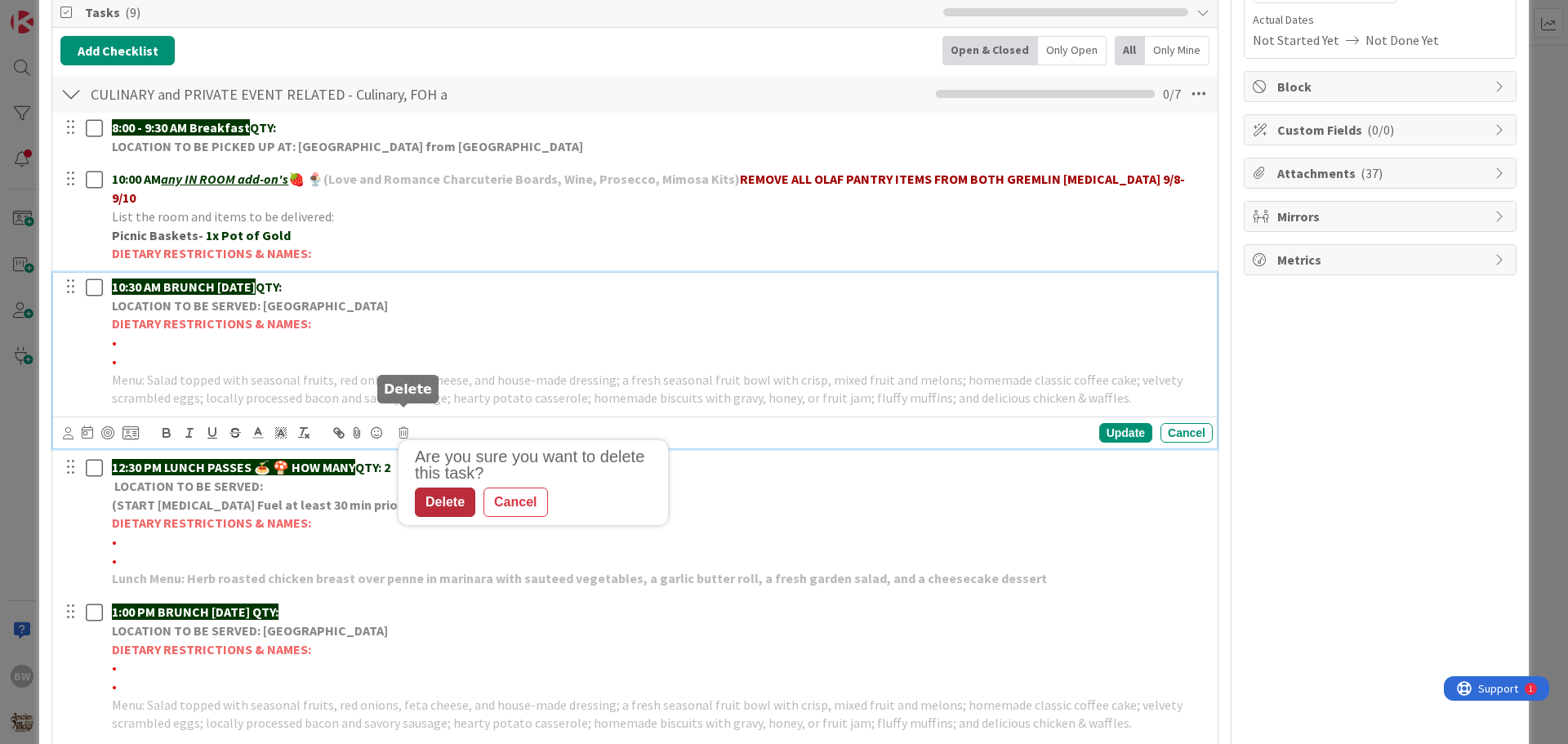
click at [423, 488] on div "Delete" at bounding box center [444, 503] width 60 height 30
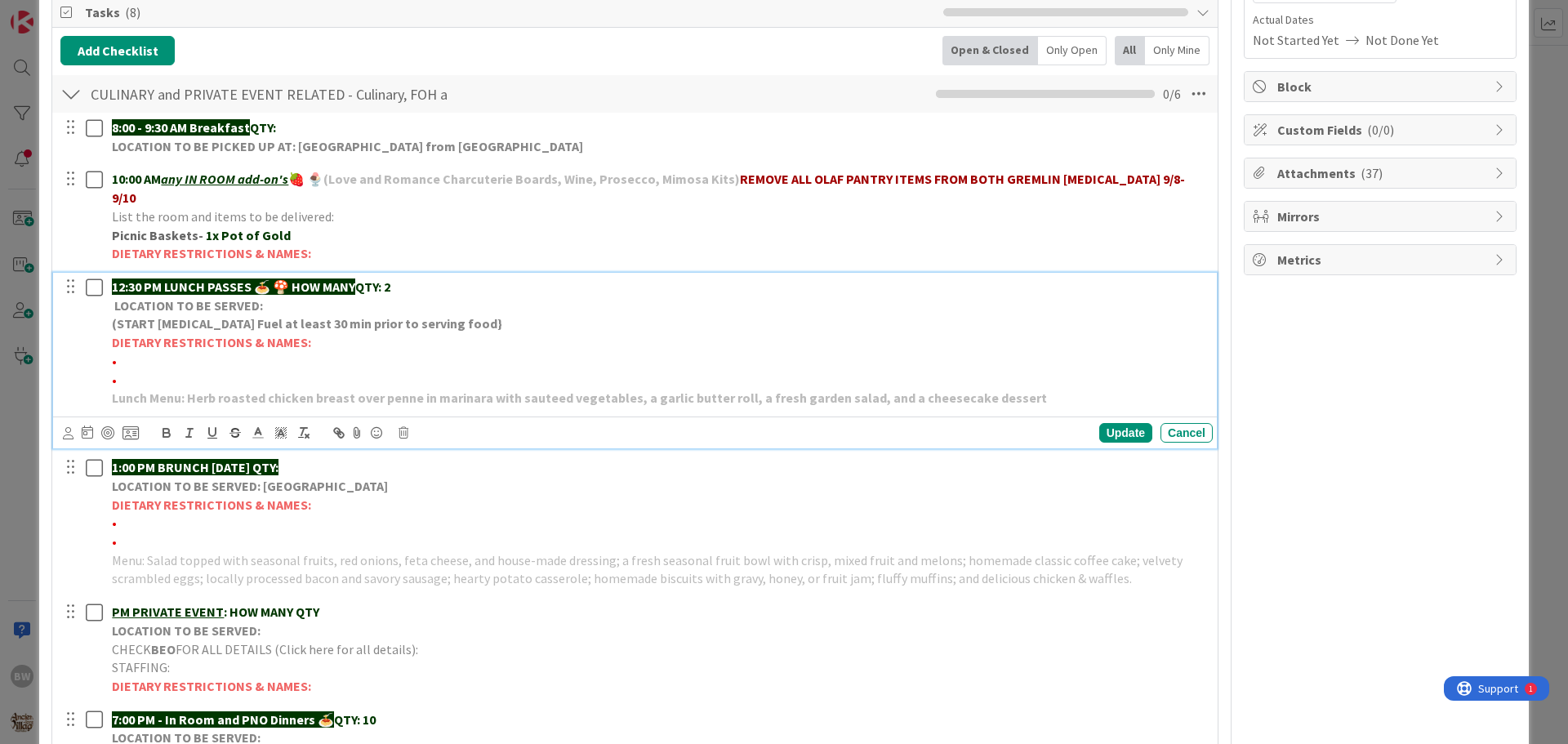
drag, startPoint x: 290, startPoint y: 270, endPoint x: 365, endPoint y: 265, distance: 75.2
click at [365, 278] on p "12:30 PM LUNCH PASSES 🍝 🍄 HOW MANY QTY: 2" at bounding box center [659, 287] width 1095 height 19
click at [1105, 423] on div "Update" at bounding box center [1125, 433] width 53 height 20
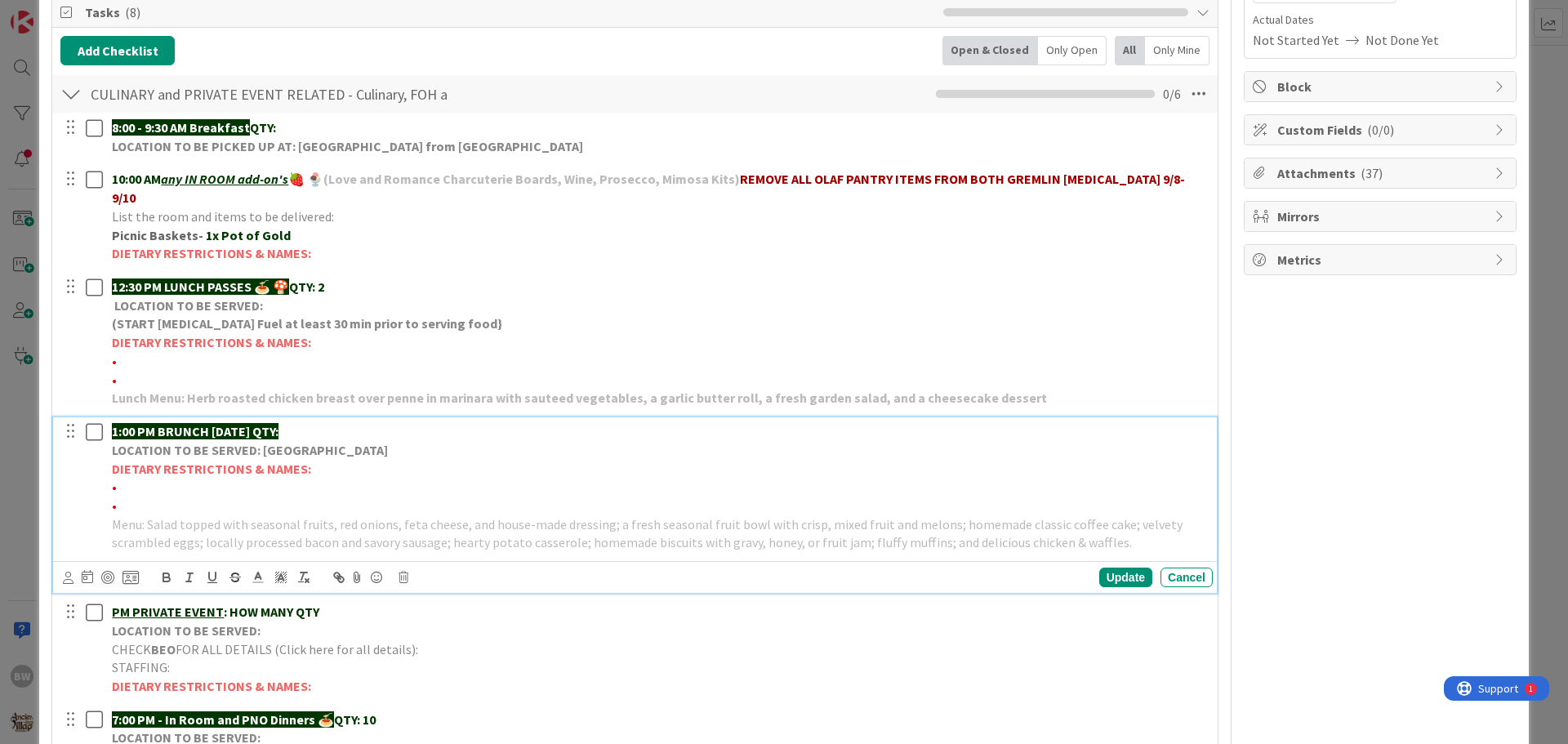
click at [261, 461] on strong "DIETARY RESTRICTIONS & NAMES:" at bounding box center [212, 469] width 199 height 16
click at [405, 572] on icon at bounding box center [404, 577] width 10 height 11
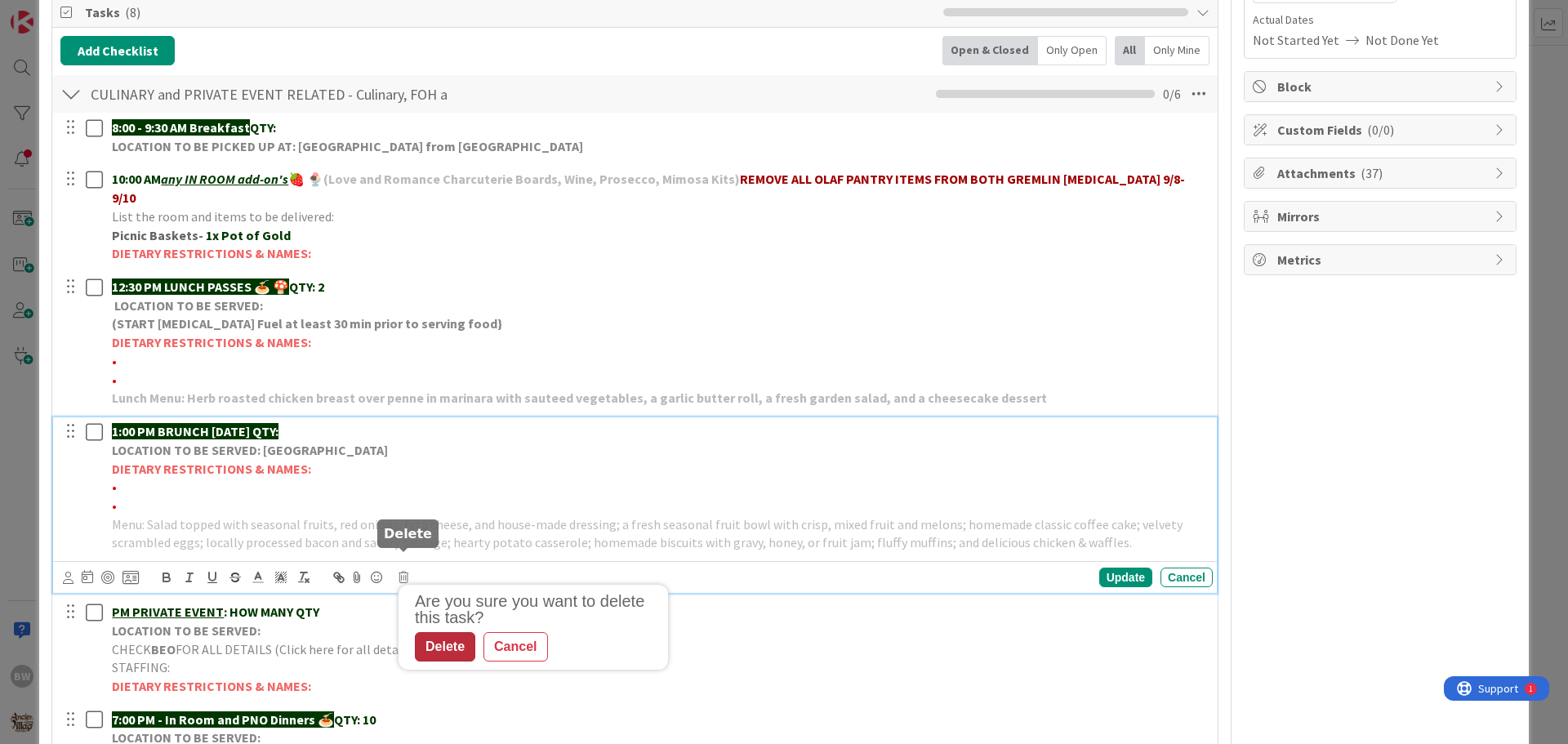
click at [444, 633] on div "Delete" at bounding box center [444, 647] width 60 height 30
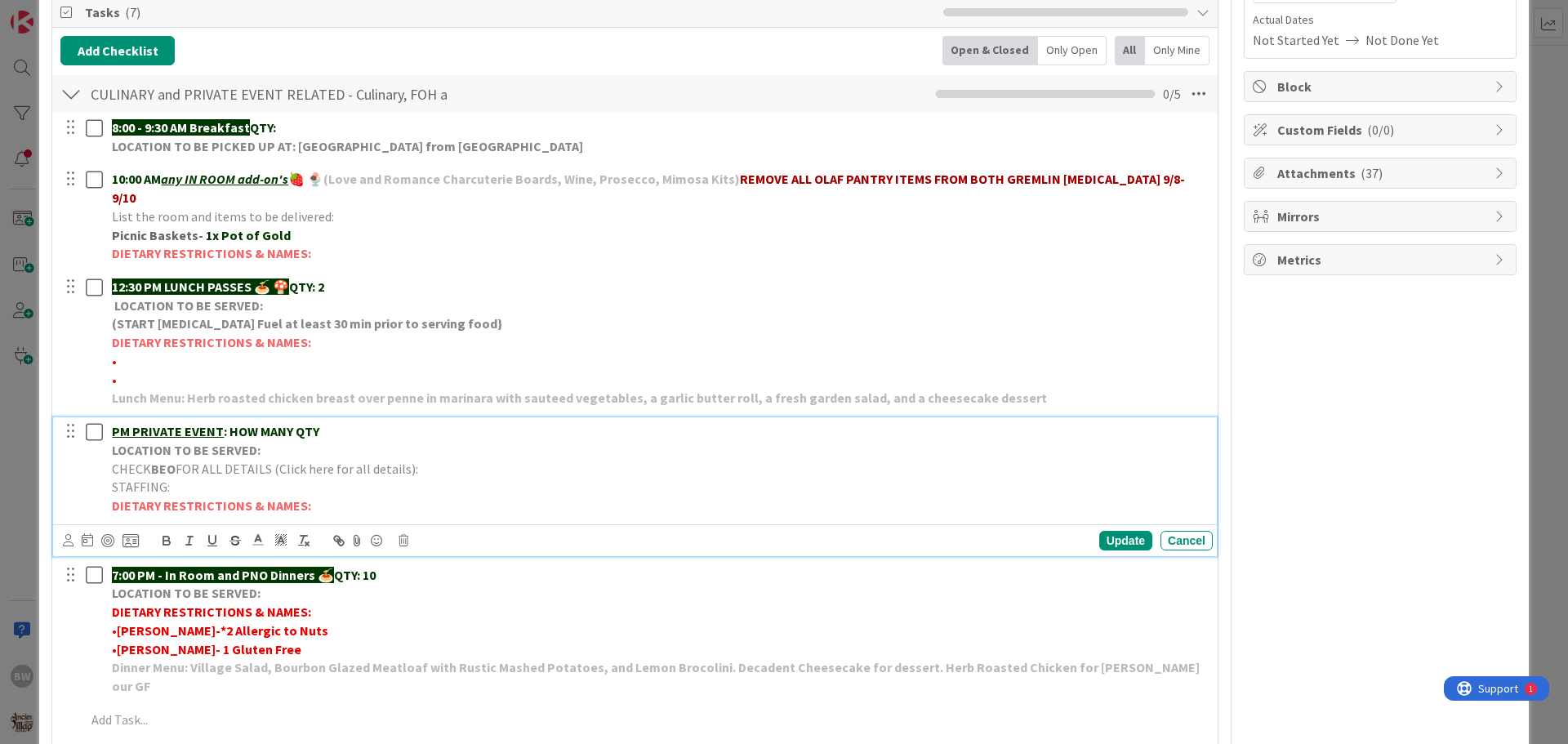
click at [230, 460] on p "CHECK BEO FOR ALL DETAILS (Click here for all details):" at bounding box center [659, 469] width 1095 height 19
click at [405, 535] on icon at bounding box center [404, 540] width 10 height 11
click at [454, 595] on div "Delete" at bounding box center [444, 610] width 60 height 30
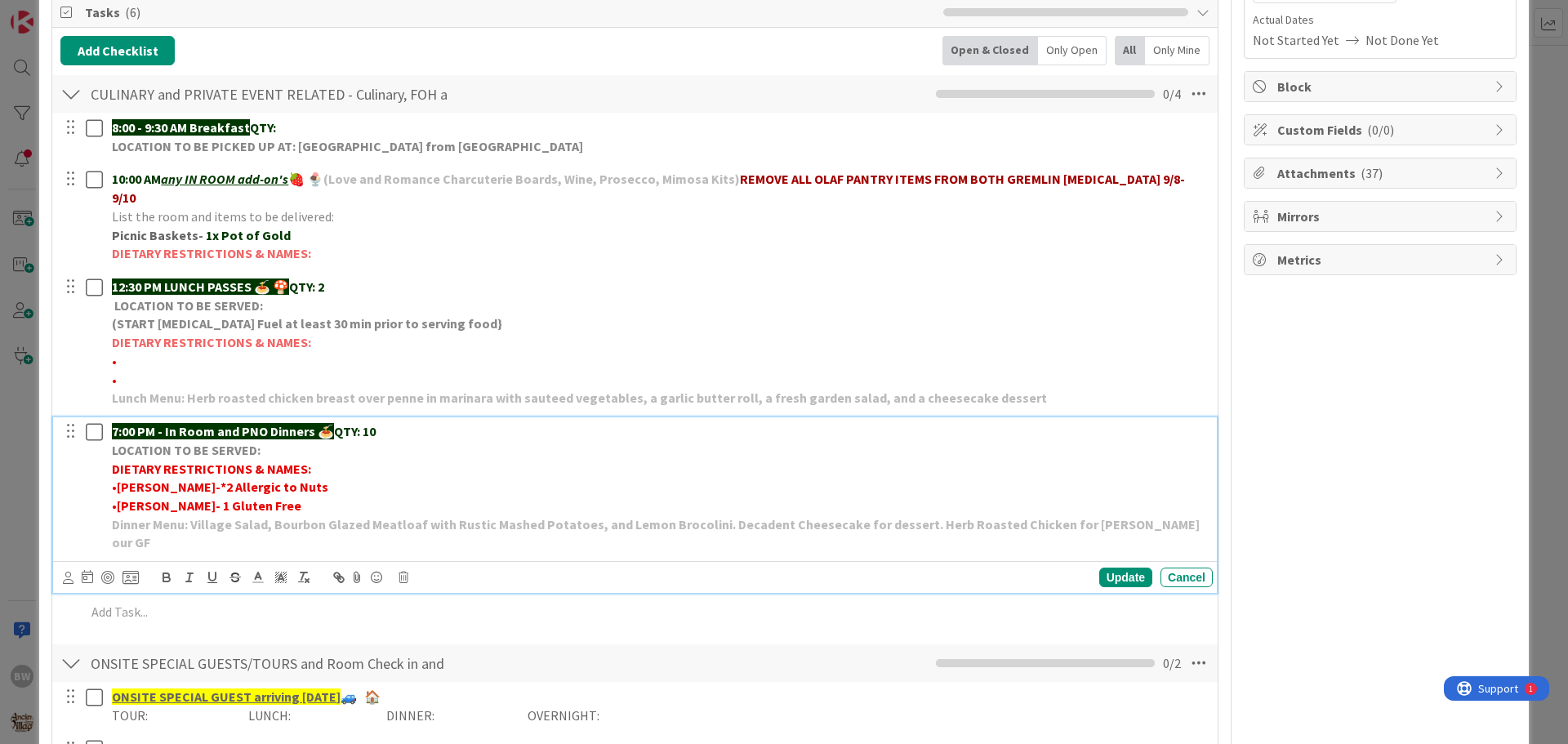
click at [153, 479] on strong "[PERSON_NAME]-*2 Allergic to Nuts" at bounding box center [222, 486] width 212 height 16
click at [219, 478] on p "• *2 Allergic to Nuts" at bounding box center [659, 487] width 1095 height 19
click at [136, 479] on strong "*2 Allergic to Nuts" at bounding box center [170, 486] width 108 height 16
drag, startPoint x: 177, startPoint y: 468, endPoint x: 165, endPoint y: 469, distance: 12.0
click at [165, 479] on strong "*2 allergic to Nuts" at bounding box center [170, 486] width 108 height 16
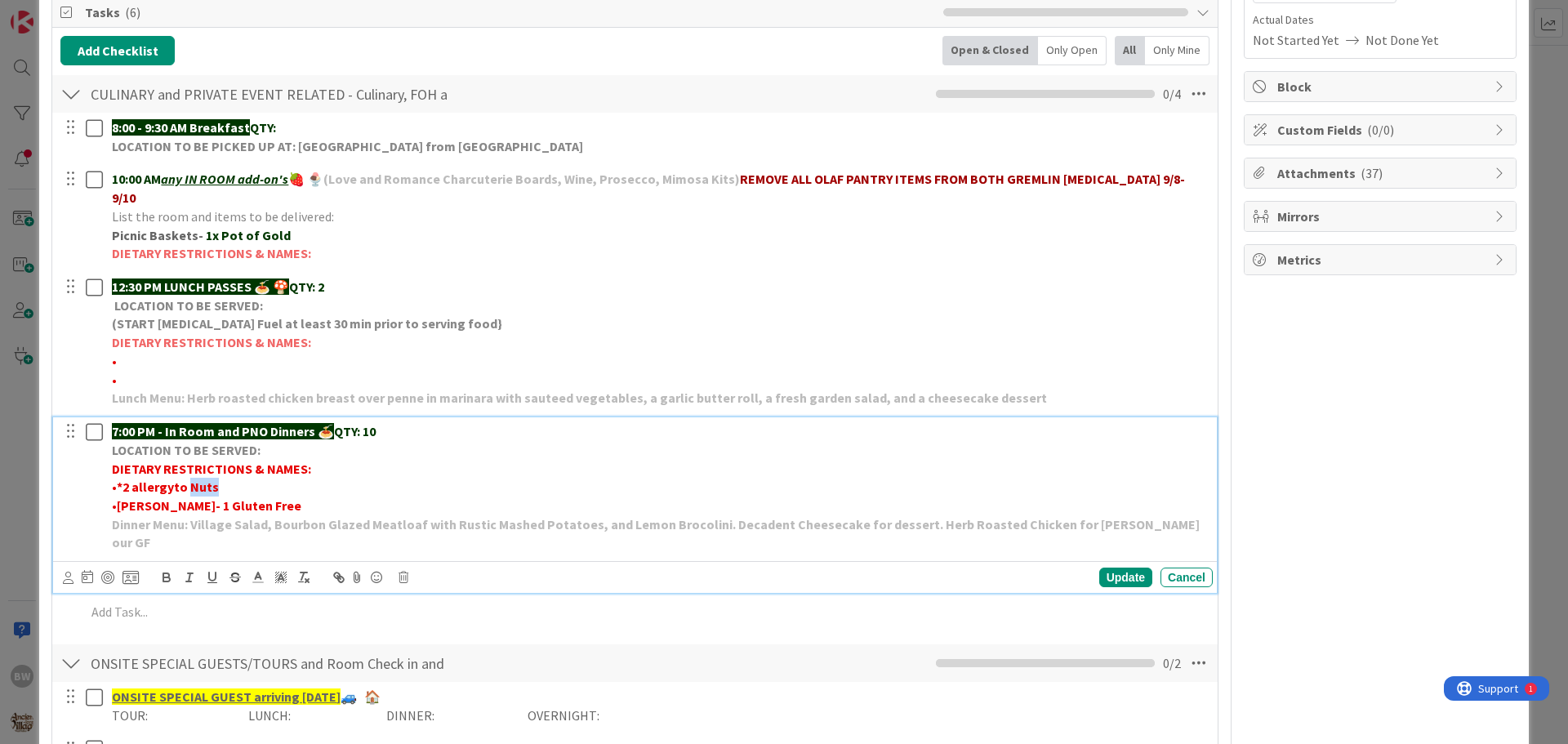
drag, startPoint x: 214, startPoint y: 465, endPoint x: 188, endPoint y: 472, distance: 26.9
click at [188, 478] on p "• *2 allergyto Nuts" at bounding box center [659, 487] width 1095 height 19
click at [184, 479] on strong "*2 allergyto" at bounding box center [152, 486] width 71 height 16
click at [131, 479] on strong "*2 allergy" at bounding box center [144, 486] width 57 height 16
click at [140, 479] on strong "*2 aNuts llergy" at bounding box center [161, 486] width 88 height 16
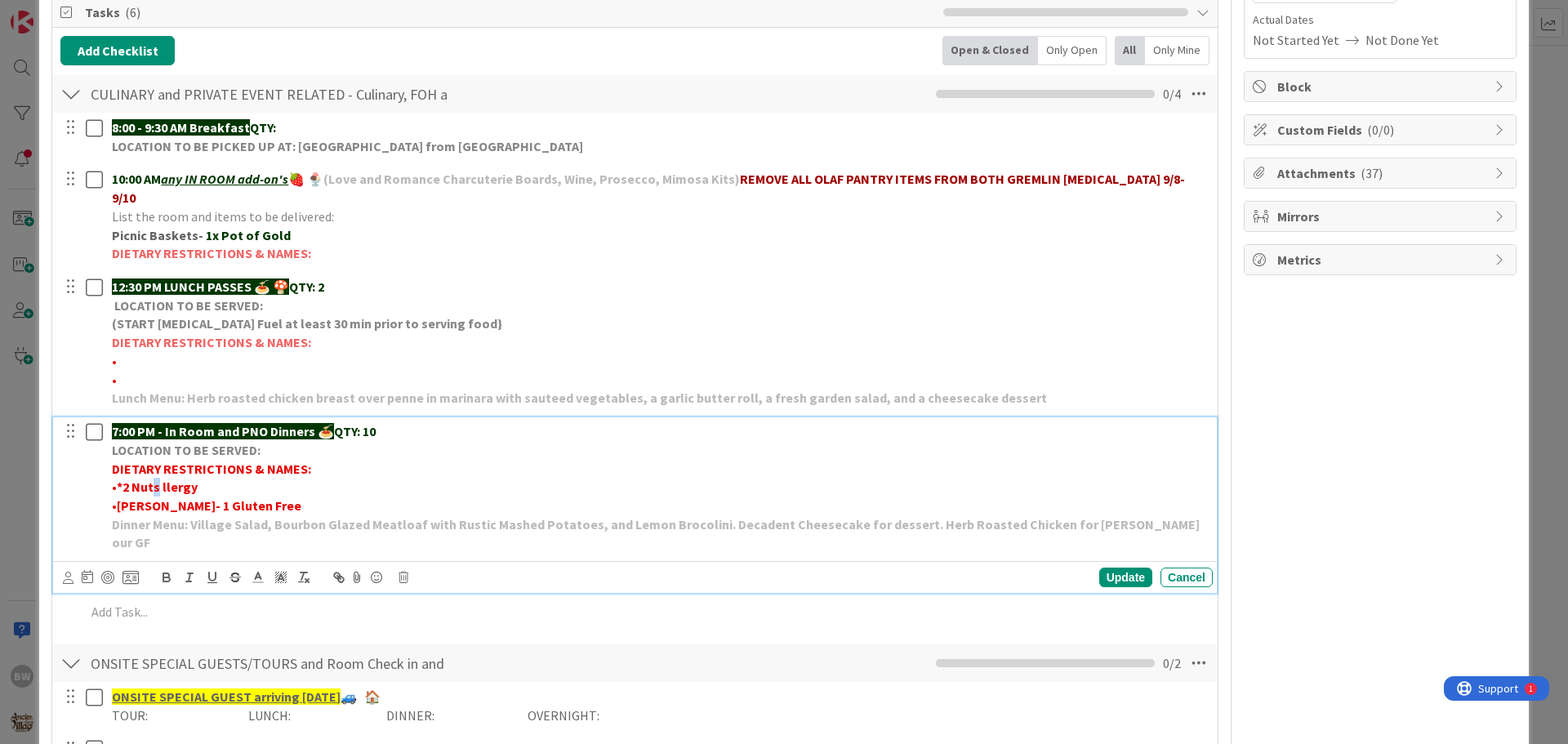
click at [156, 479] on strong "*2 Nuts llergy" at bounding box center [156, 486] width 81 height 16
click at [156, 479] on strong "*2 Nut llergy" at bounding box center [153, 486] width 74 height 16
click at [214, 478] on p "• *2 [MEDICAL_DATA]" at bounding box center [659, 487] width 1095 height 19
click at [156, 497] on strong "[PERSON_NAME]- 1 Gluten Free" at bounding box center [208, 505] width 184 height 16
click at [184, 497] on strong "1 Gluten Free" at bounding box center [161, 505] width 78 height 16
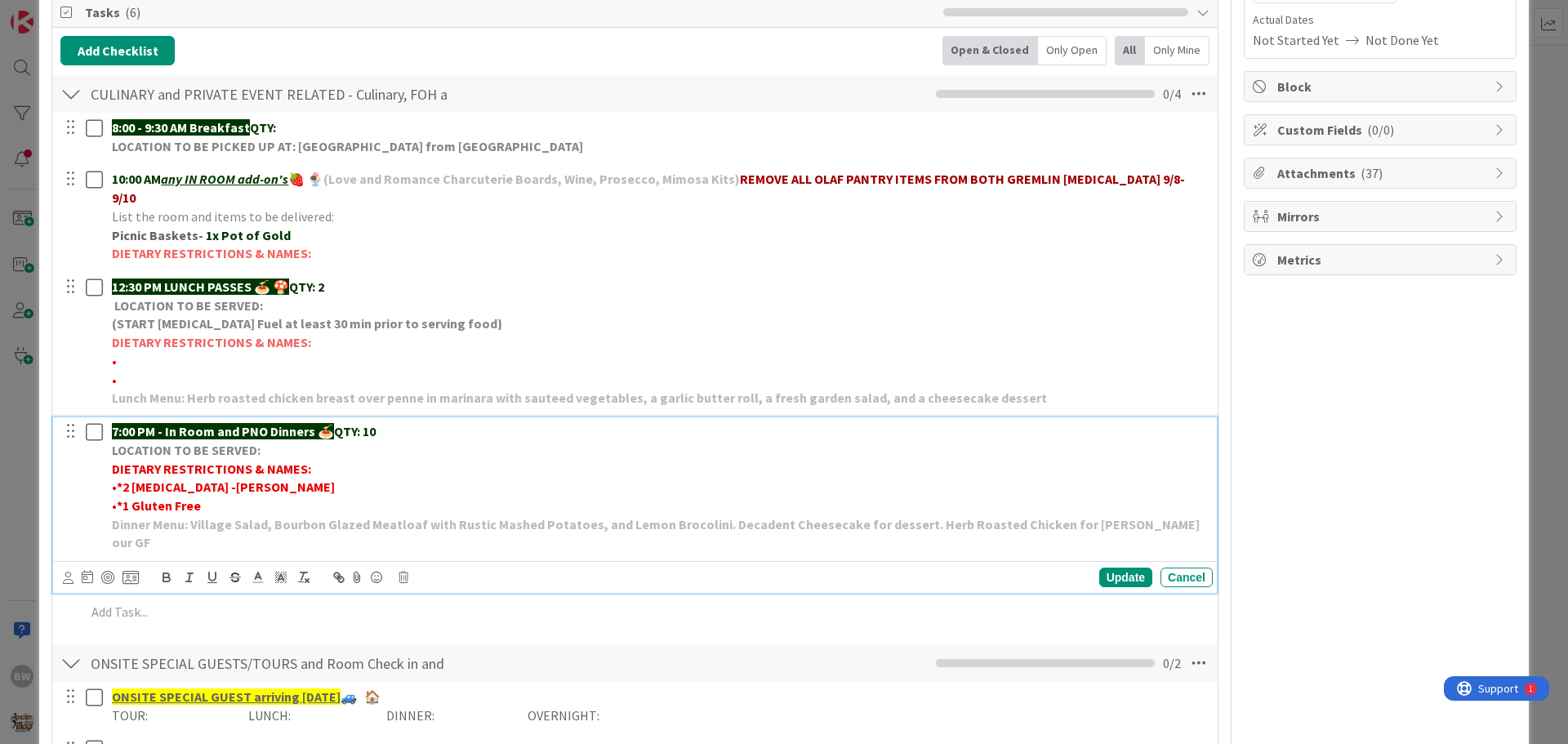
click at [175, 497] on strong "1 Gluten Free" at bounding box center [161, 505] width 78 height 16
click at [176, 497] on strong "1 Gluten Free" at bounding box center [161, 505] width 78 height 16
click at [177, 497] on strong "1 Gluten Free" at bounding box center [161, 505] width 78 height 16
click at [178, 497] on strong "1 Gluten Free" at bounding box center [161, 505] width 78 height 16
click at [205, 497] on p "•* 1 Gluten free" at bounding box center [659, 506] width 1095 height 19
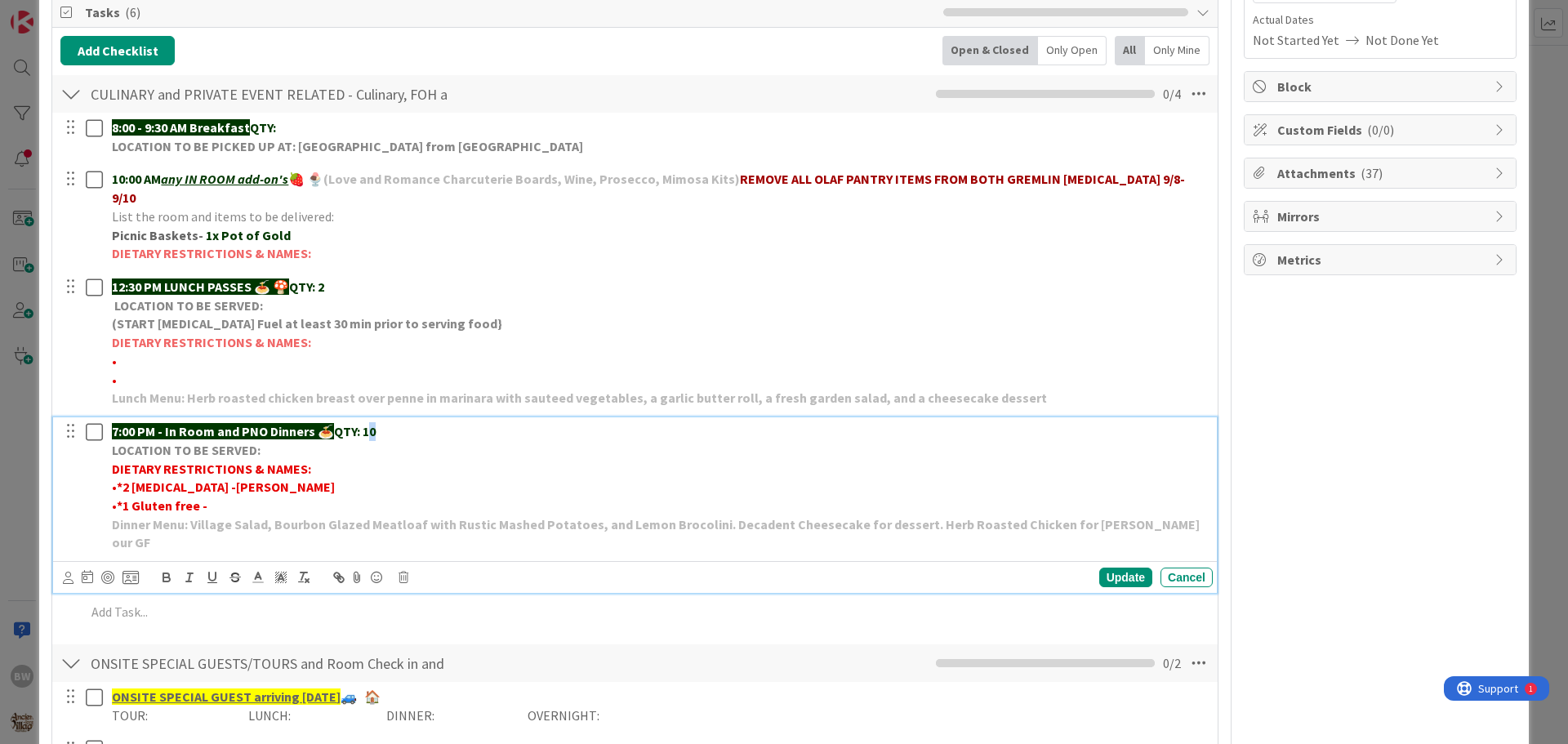
click at [376, 423] on strong "QTY: 10" at bounding box center [354, 431] width 42 height 16
click at [219, 497] on p "•* 1 Gluten free -" at bounding box center [659, 506] width 1095 height 19
drag, startPoint x: 245, startPoint y: 485, endPoint x: 206, endPoint y: 490, distance: 39.3
click at [206, 497] on p "•* 1 Gluten free - [PERSON_NAME]" at bounding box center [659, 506] width 1095 height 19
click at [166, 571] on icon "button" at bounding box center [166, 577] width 14 height 14
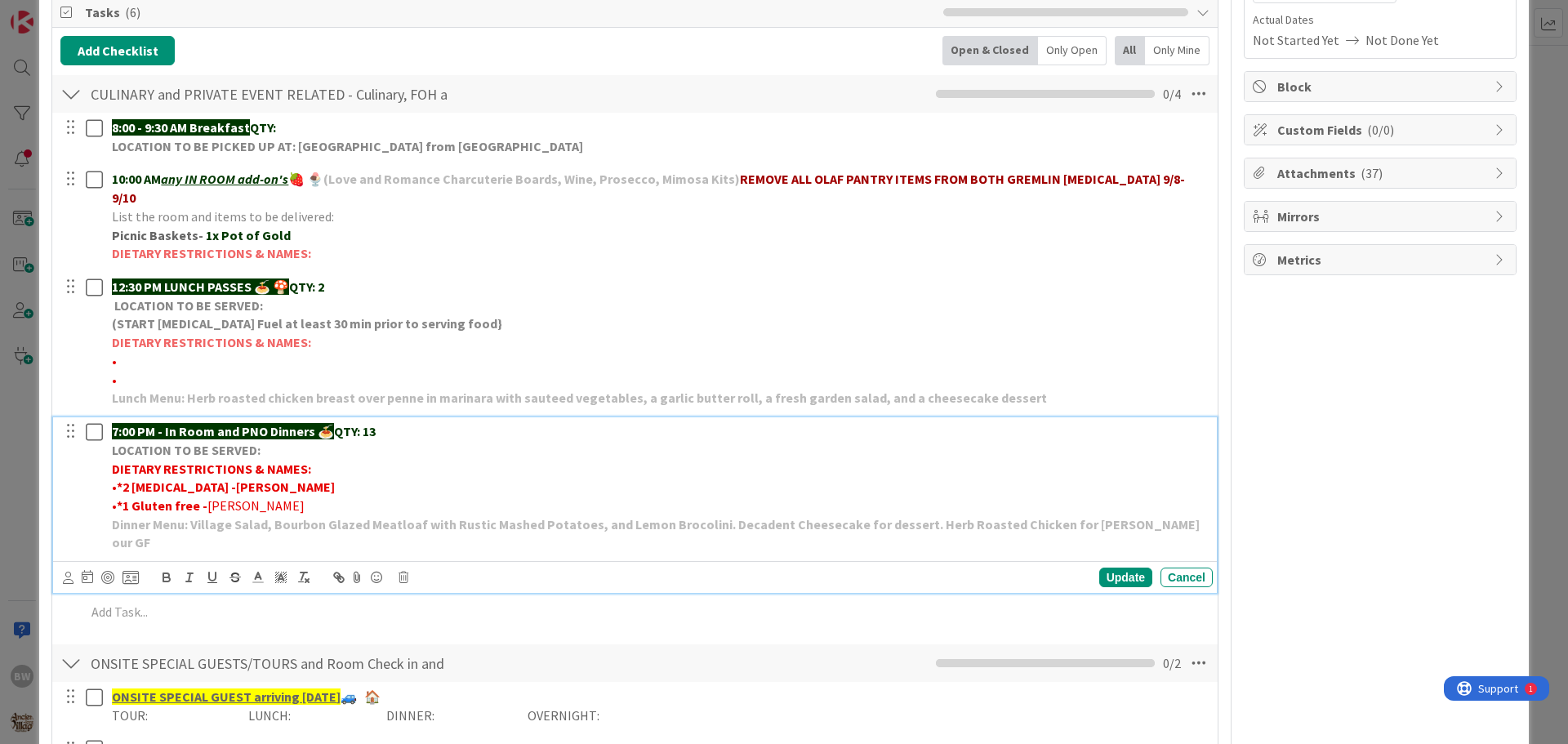
click at [202, 497] on strong "1 Gluten free -" at bounding box center [165, 505] width 85 height 16
click at [205, 497] on strong "1 Gluten free -" at bounding box center [165, 505] width 85 height 16
drag, startPoint x: 235, startPoint y: 467, endPoint x: 204, endPoint y: 467, distance: 31.0
click at [204, 478] on p "• *2 [MEDICAL_DATA] -[PERSON_NAME]" at bounding box center [659, 487] width 1095 height 19
click at [165, 577] on icon "button" at bounding box center [167, 579] width 7 height 4
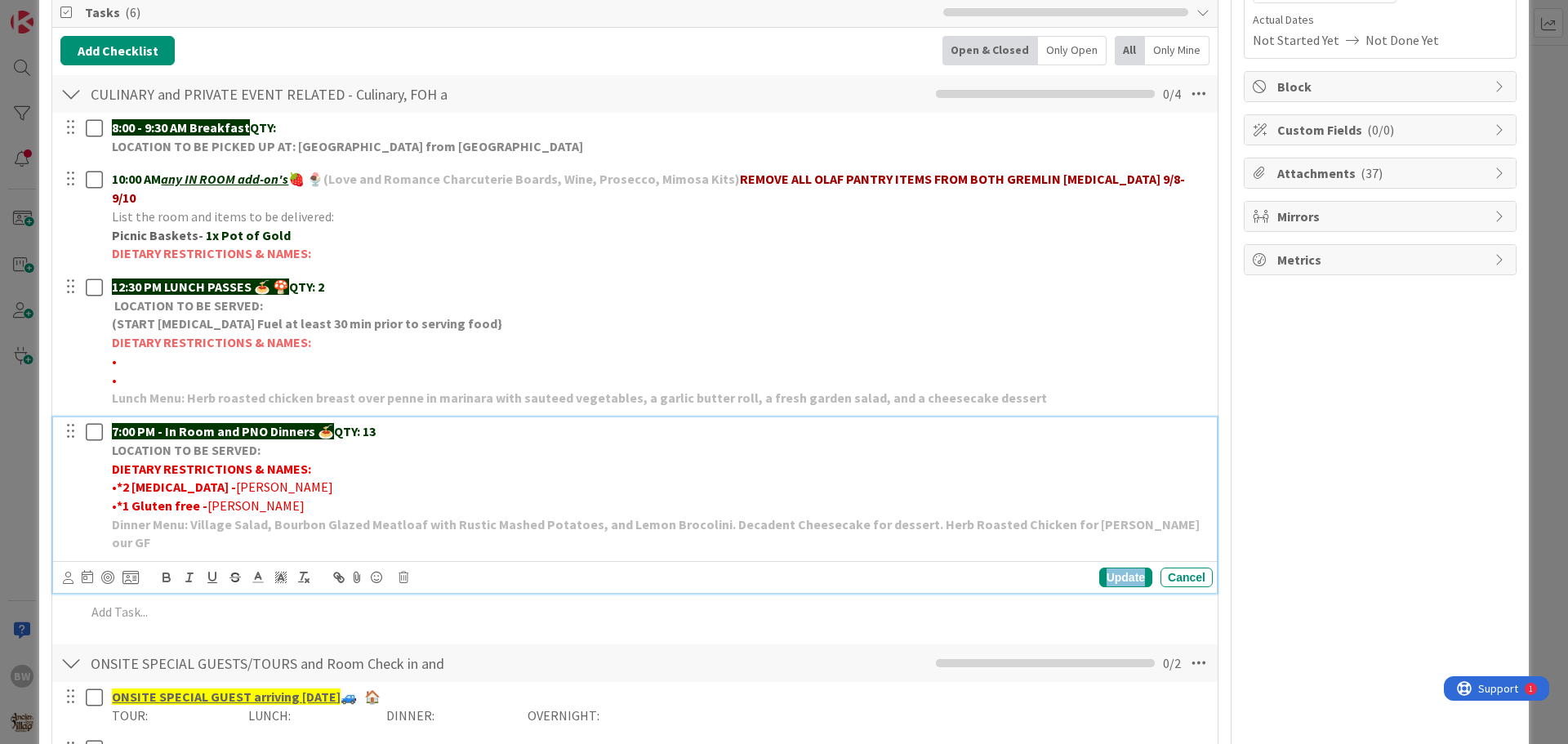
click at [1116, 568] on div "Update" at bounding box center [1125, 577] width 53 height 20
